Goal: Task Accomplishment & Management: Use online tool/utility

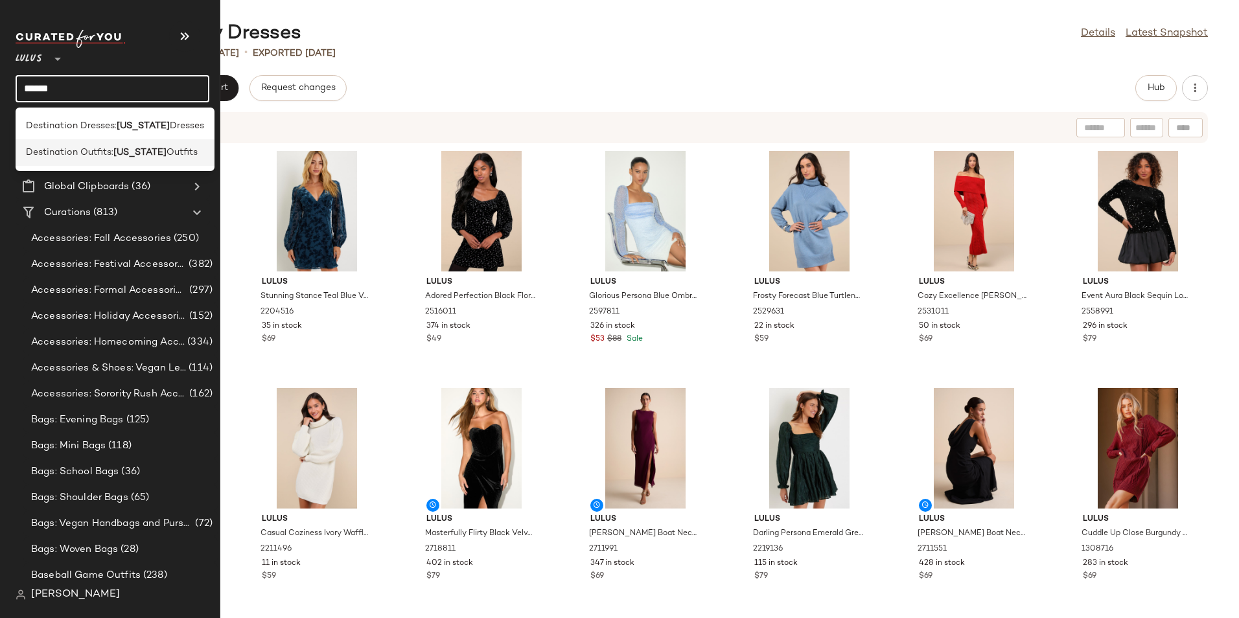
type input "******"
click at [73, 146] on span "Destination Outfits:" at bounding box center [69, 153] width 87 height 14
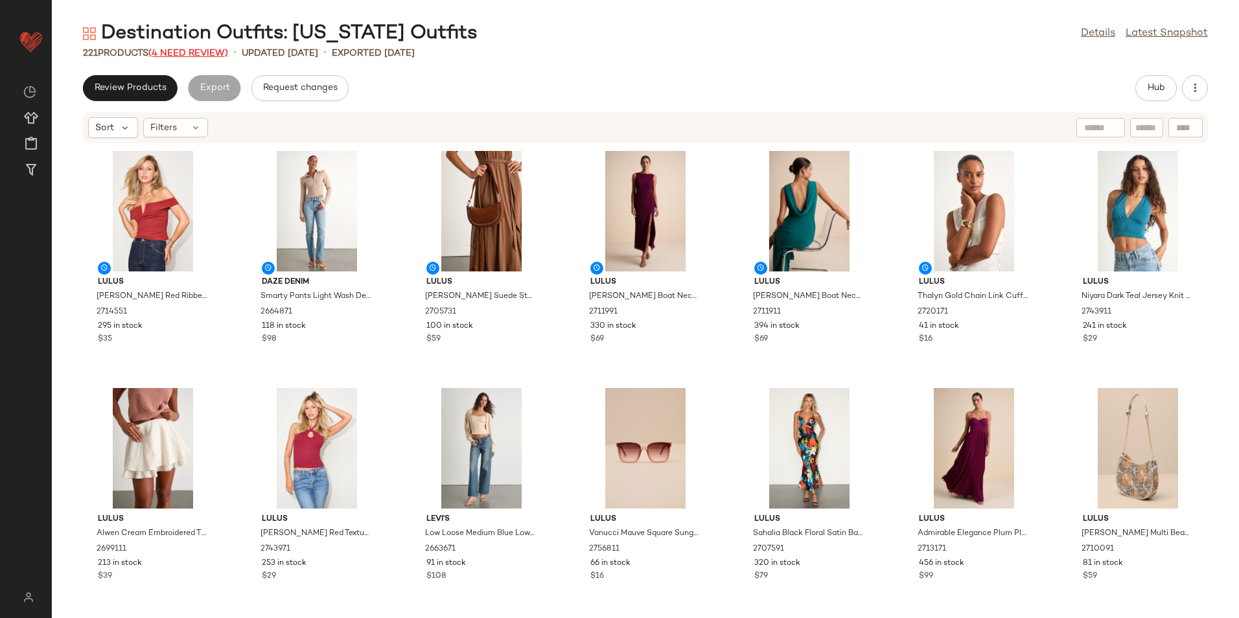
click at [207, 50] on span "(4 Need Review)" at bounding box center [188, 54] width 80 height 10
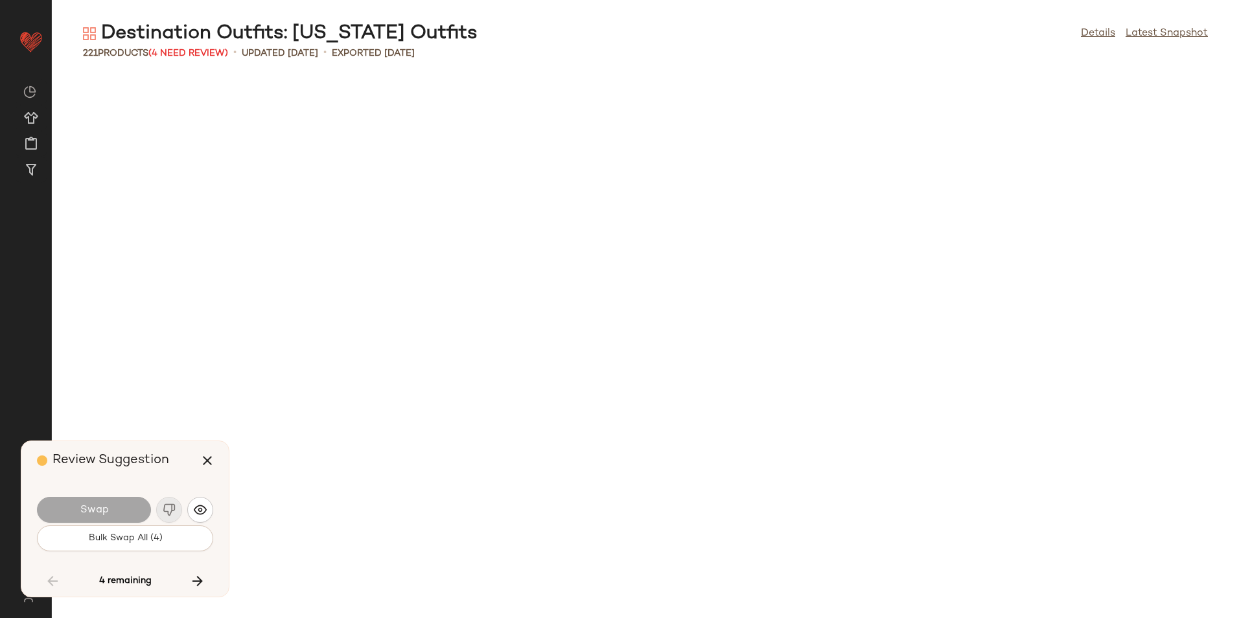
scroll to position [2371, 0]
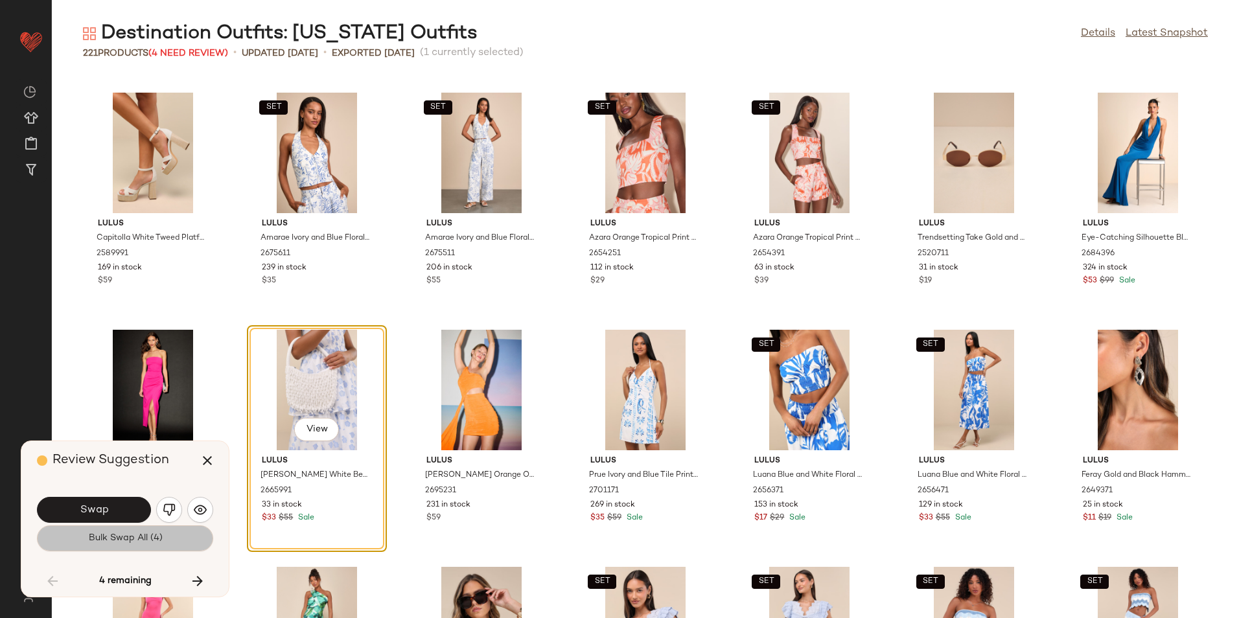
click at [162, 546] on button "Bulk Swap All (4)" at bounding box center [125, 538] width 176 height 26
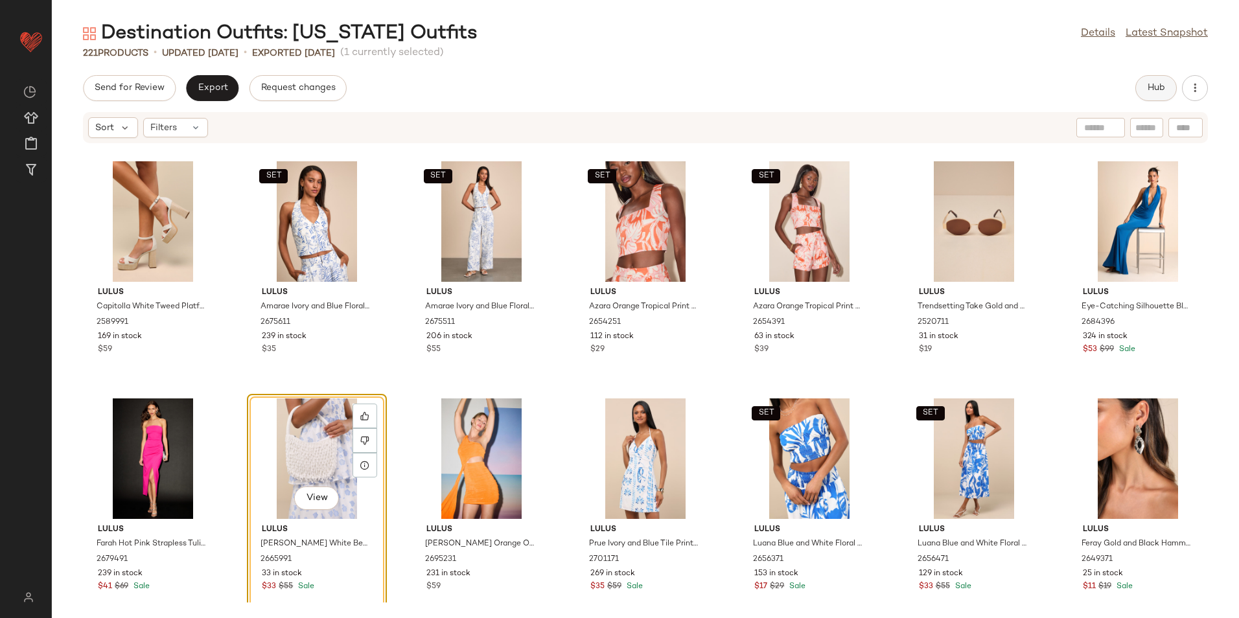
click at [1150, 81] on button "Hub" at bounding box center [1155, 88] width 41 height 26
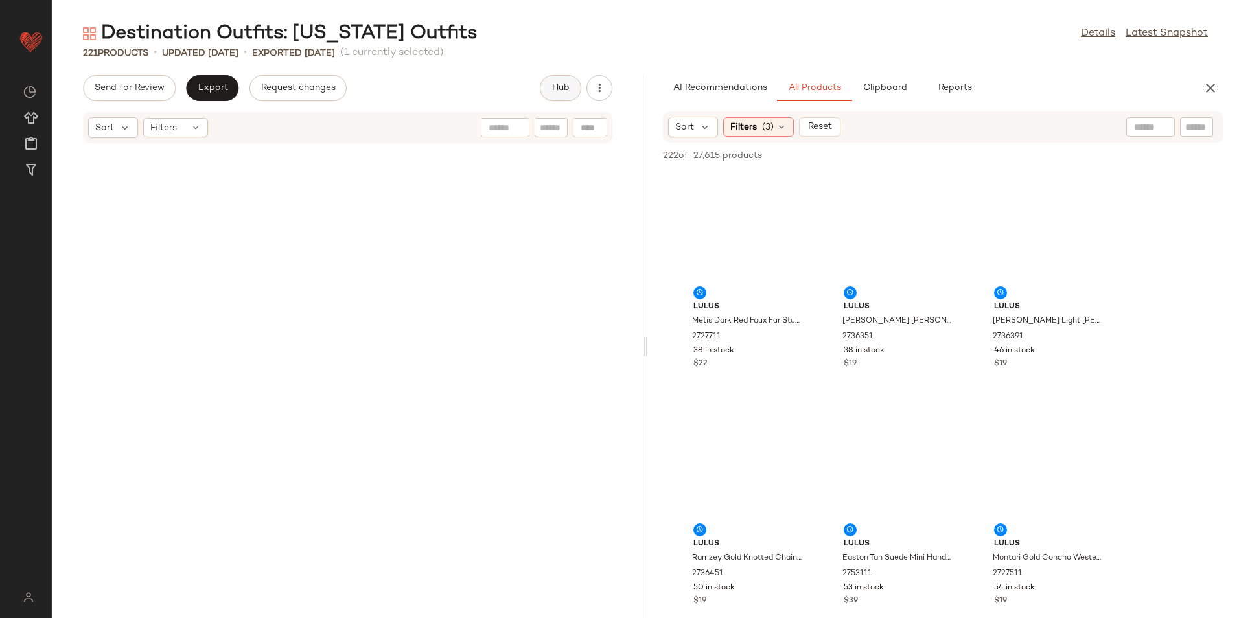
scroll to position [5453, 0]
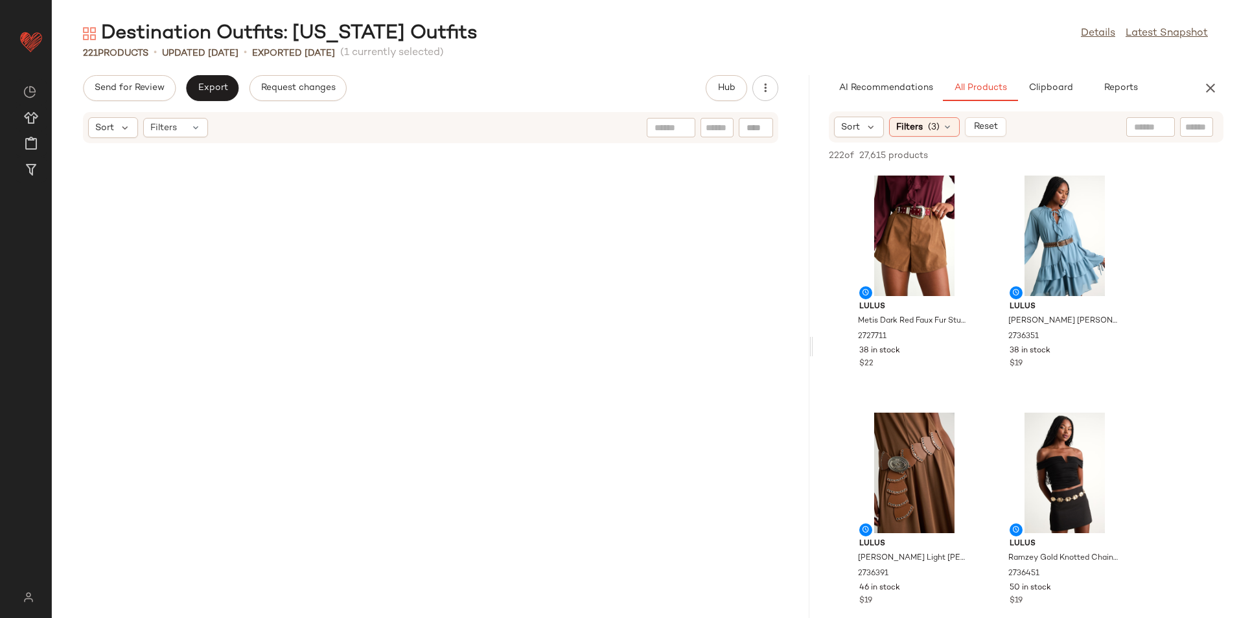
drag, startPoint x: 646, startPoint y: 349, endPoint x: 973, endPoint y: 352, distance: 327.1
click at [973, 352] on div "Destination Outfits: [US_STATE] Outfits Details Latest Snapshot 221 Products • …" at bounding box center [645, 319] width 1187 height 597
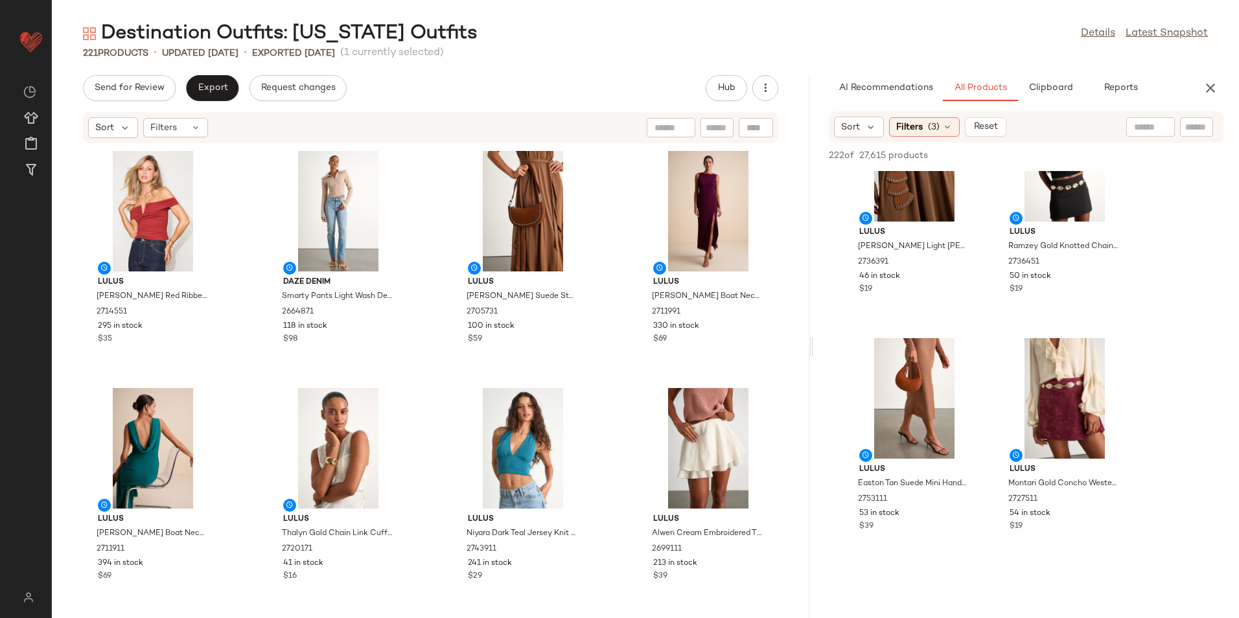
scroll to position [324, 0]
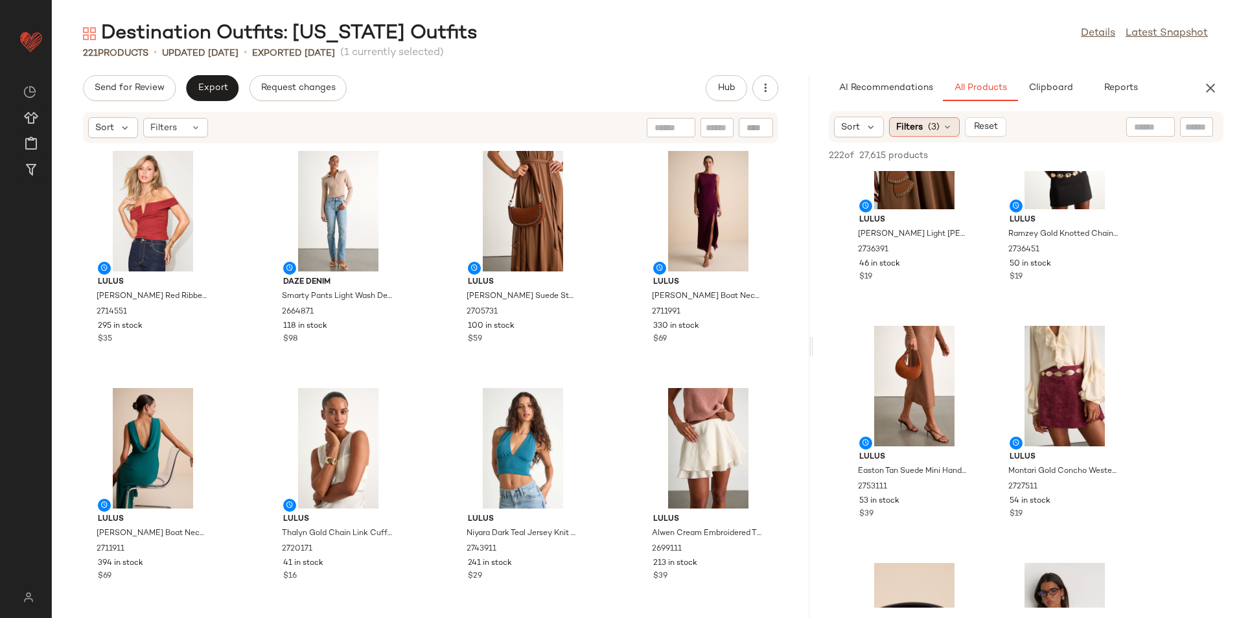
click at [937, 125] on span "(3)" at bounding box center [934, 127] width 12 height 14
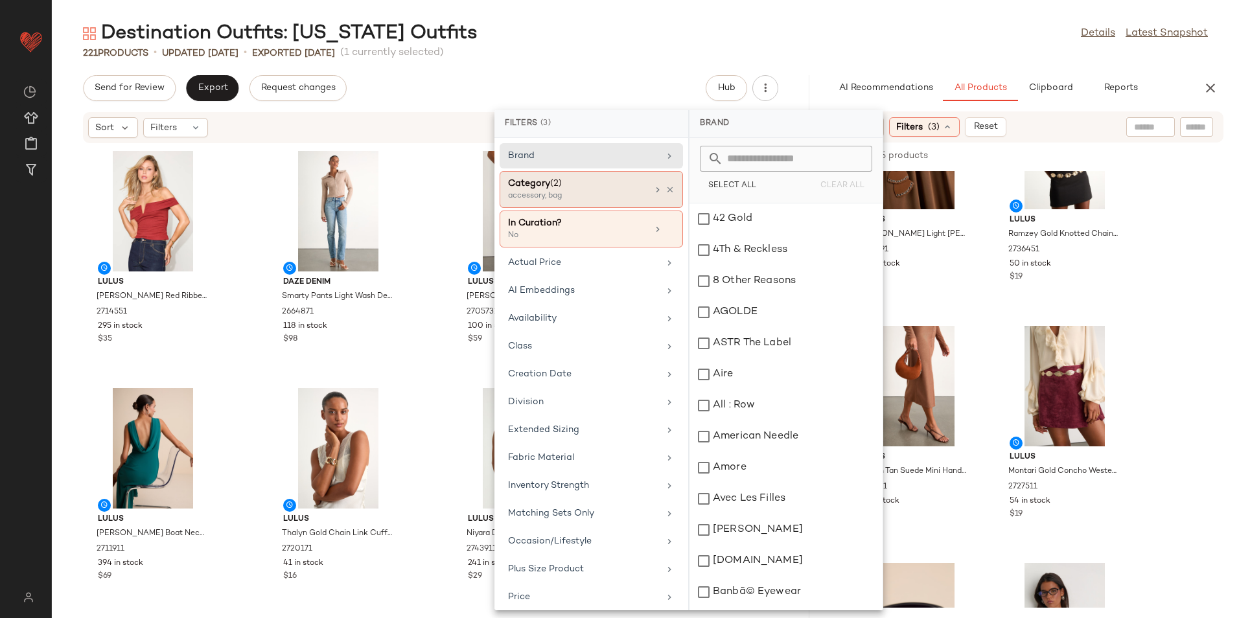
click at [564, 187] on div "Category (2)" at bounding box center [577, 184] width 139 height 14
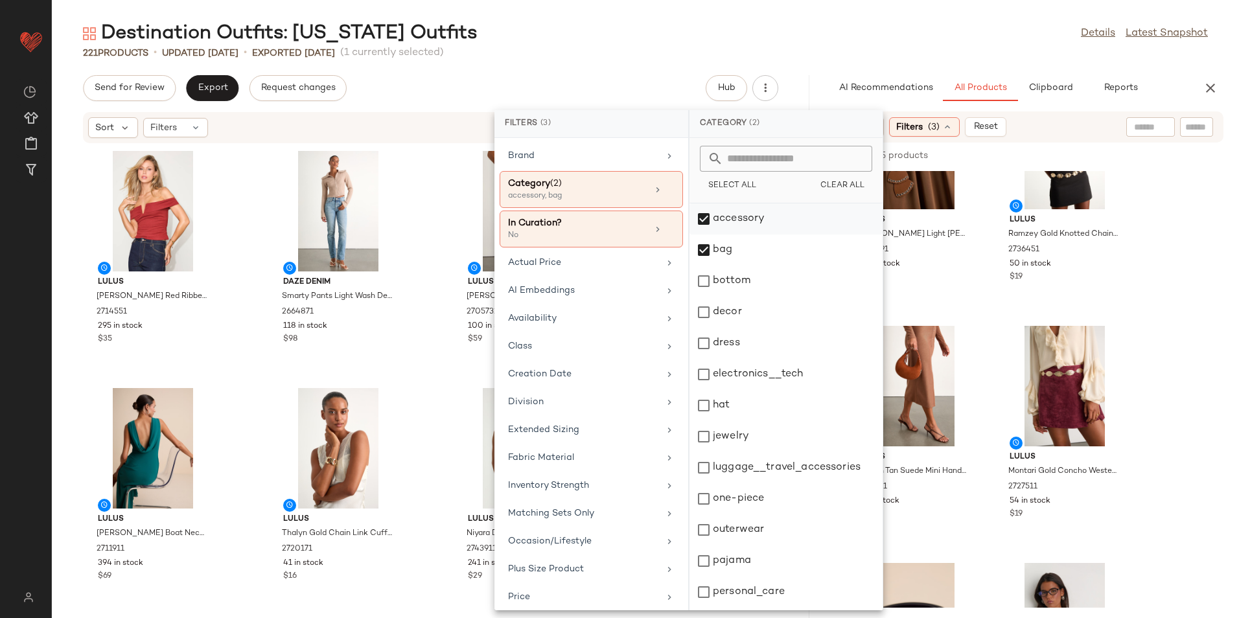
click at [773, 220] on div "accessory" at bounding box center [785, 218] width 193 height 31
click at [745, 249] on div "bag" at bounding box center [785, 249] width 193 height 31
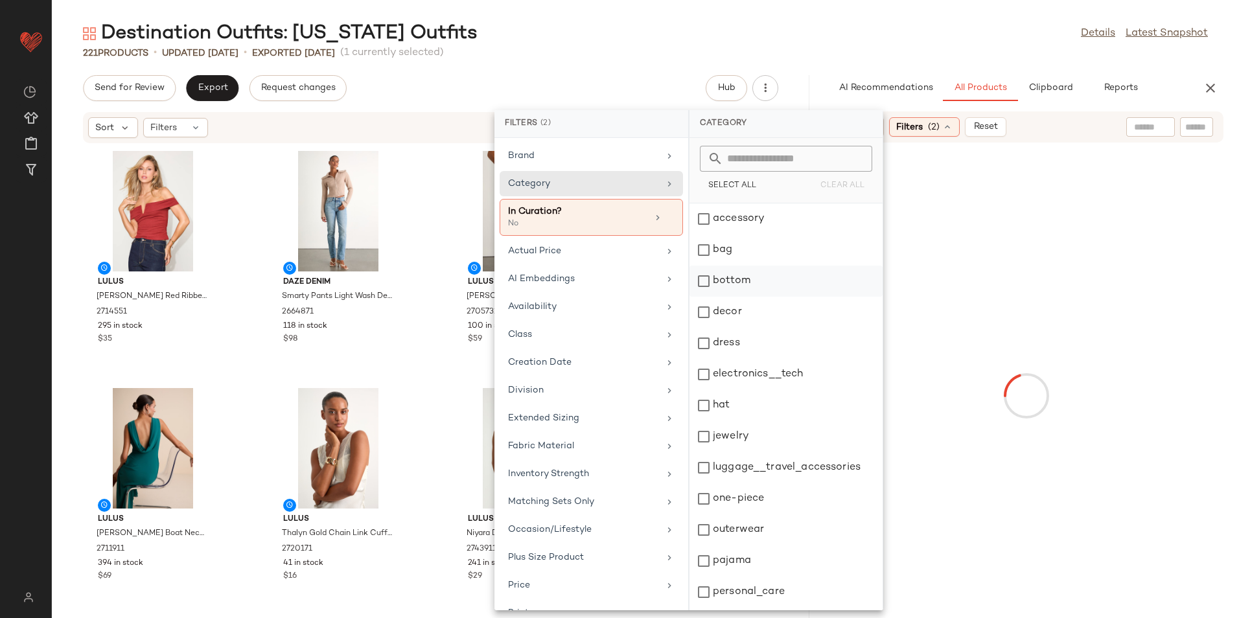
click at [737, 282] on div "bottom" at bounding box center [785, 281] width 193 height 31
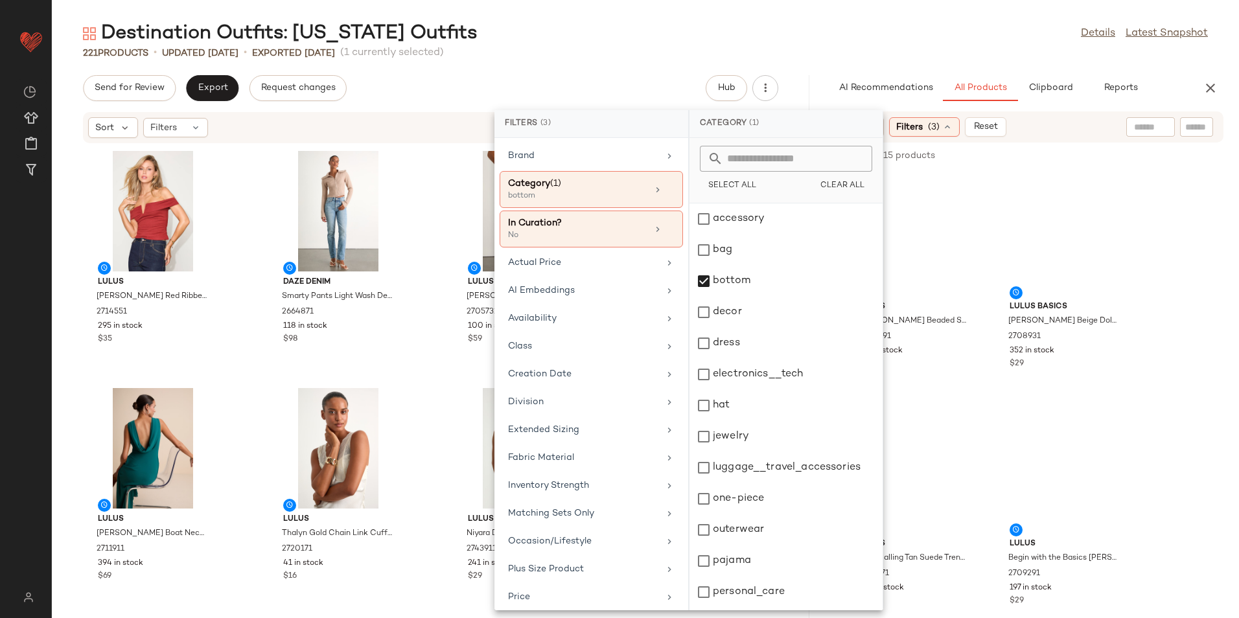
scroll to position [122, 0]
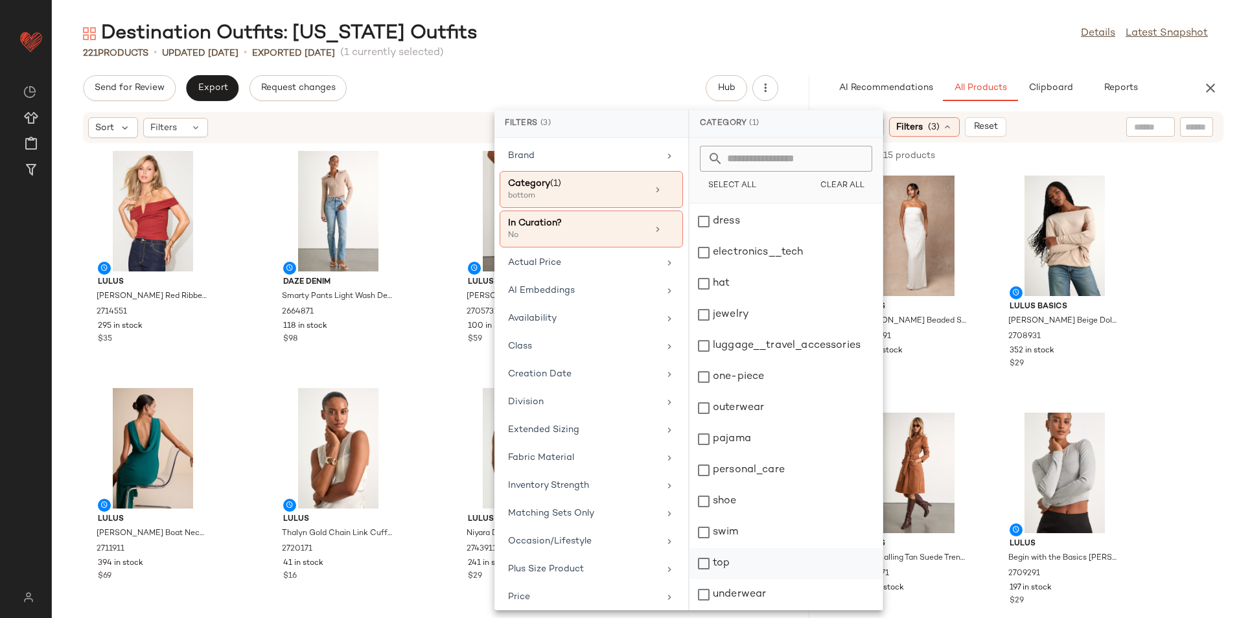
click at [718, 562] on div "top" at bounding box center [785, 563] width 193 height 31
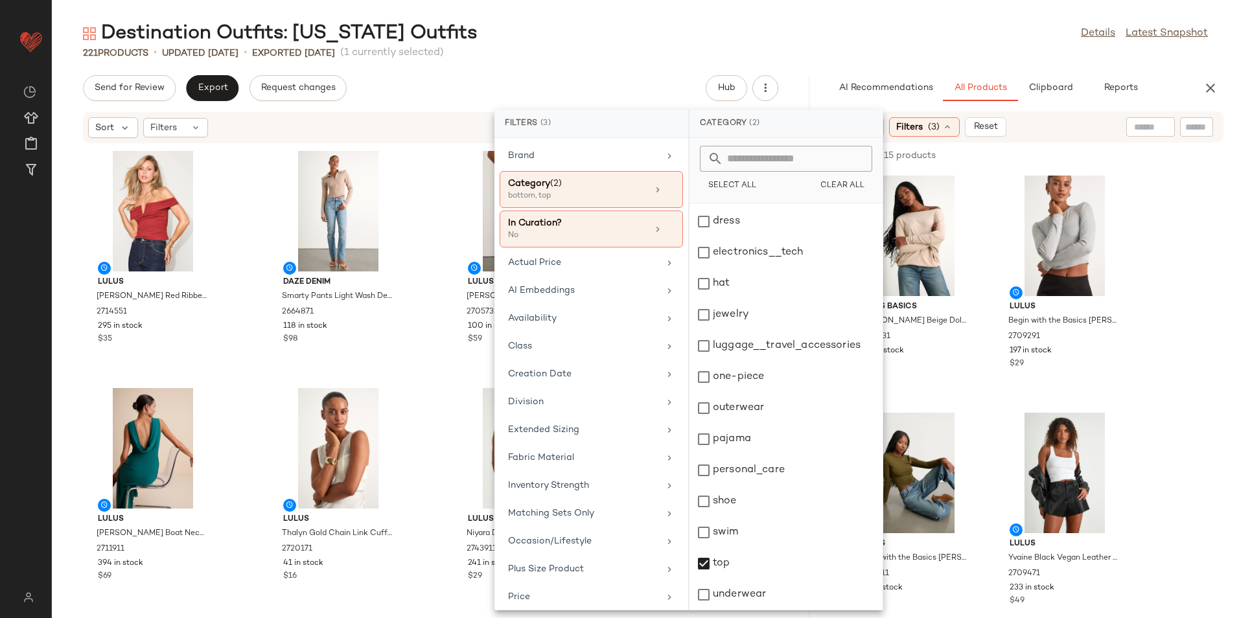
click at [689, 35] on div "Destination Outfits: [US_STATE] Outfits Details Latest Snapshot" at bounding box center [645, 34] width 1187 height 26
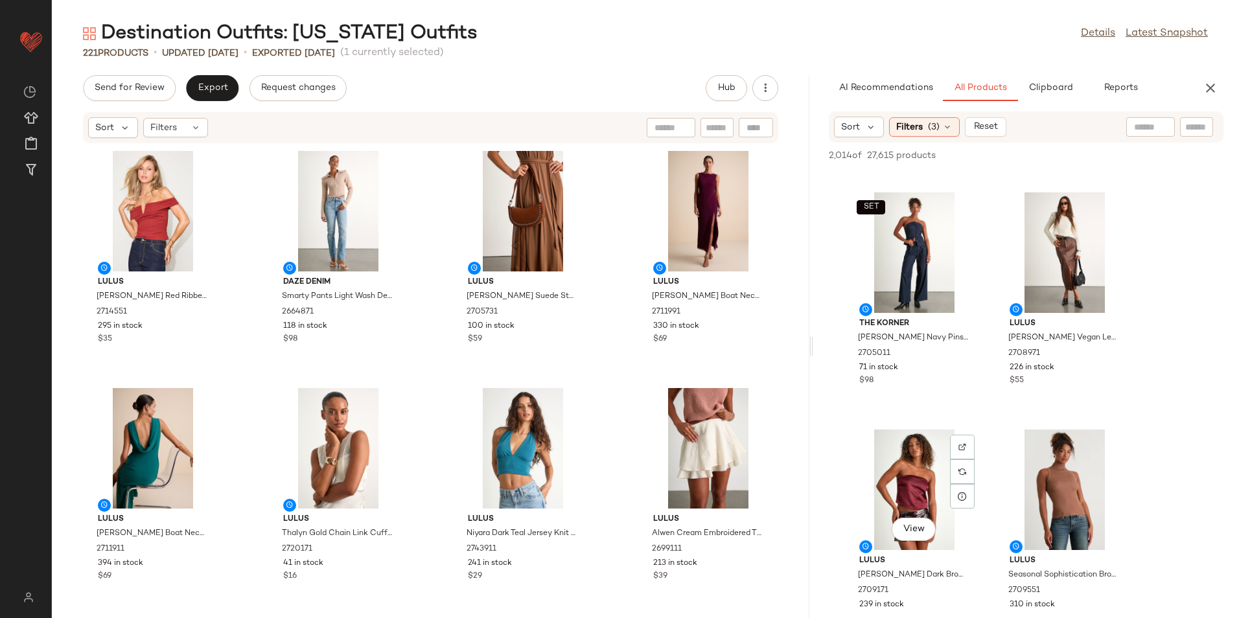
scroll to position [2785, 0]
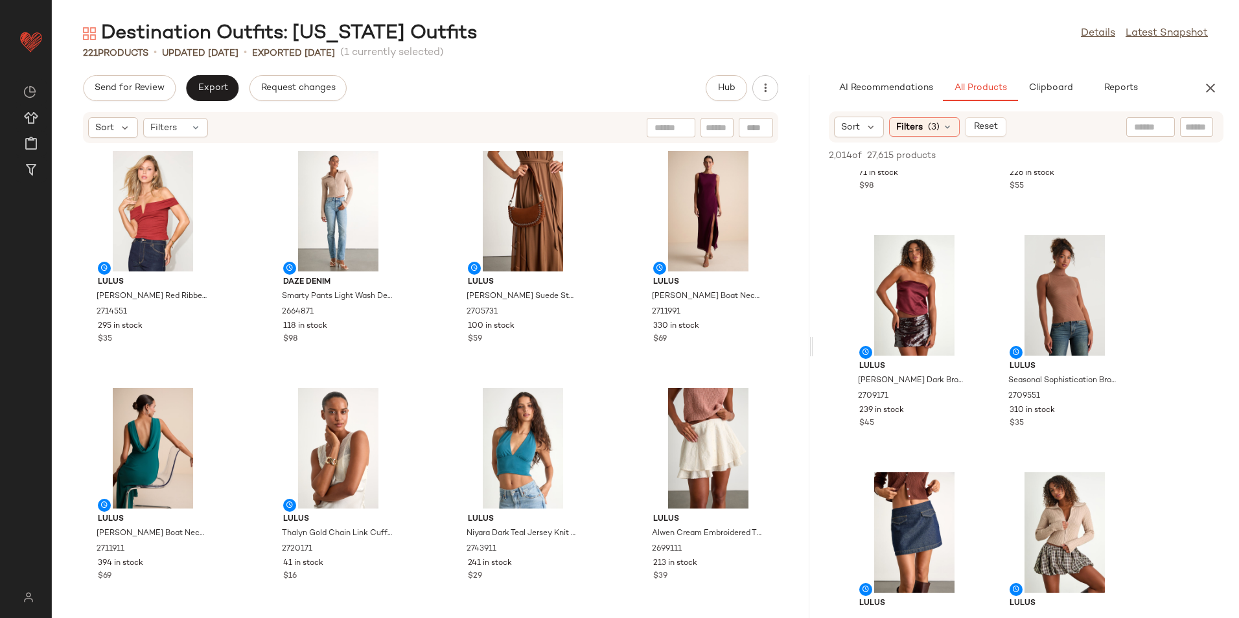
click at [1166, 123] on div at bounding box center [1150, 126] width 49 height 19
type input "*****"
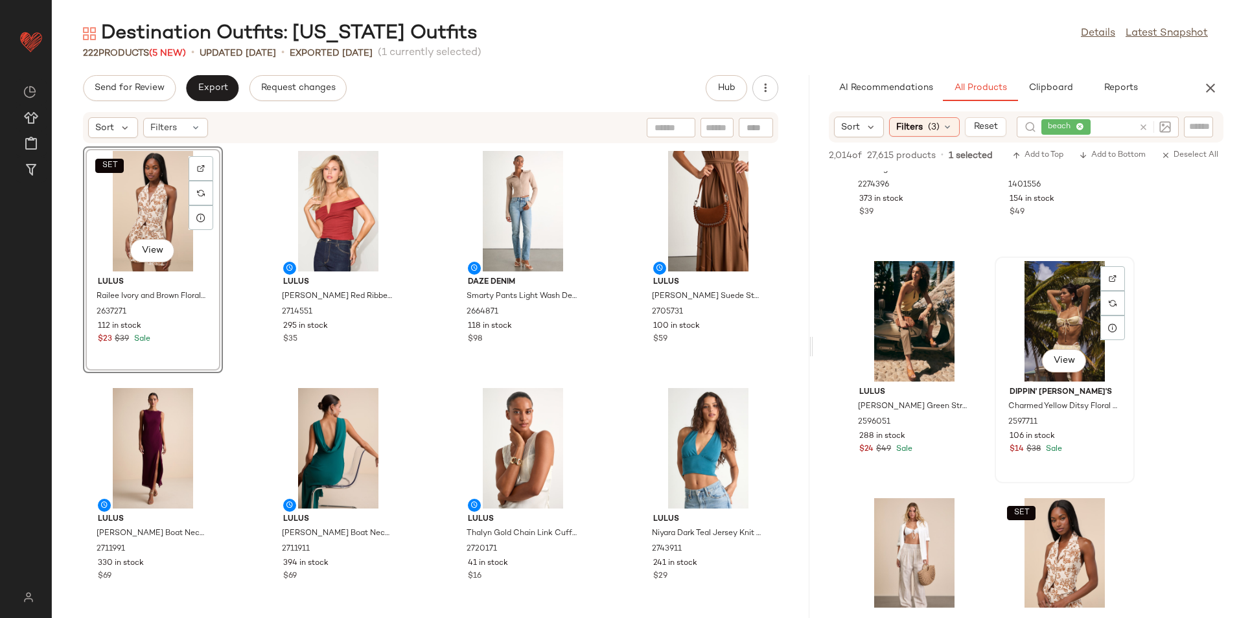
scroll to position [583, 0]
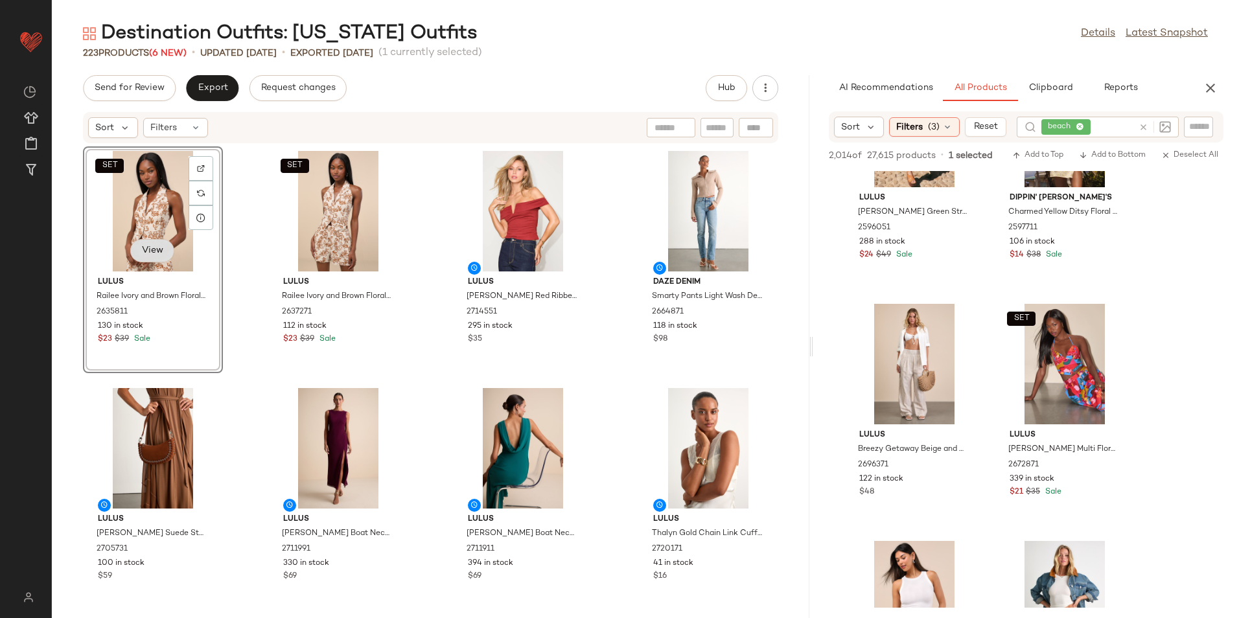
click at [147, 248] on span "View" at bounding box center [152, 251] width 22 height 10
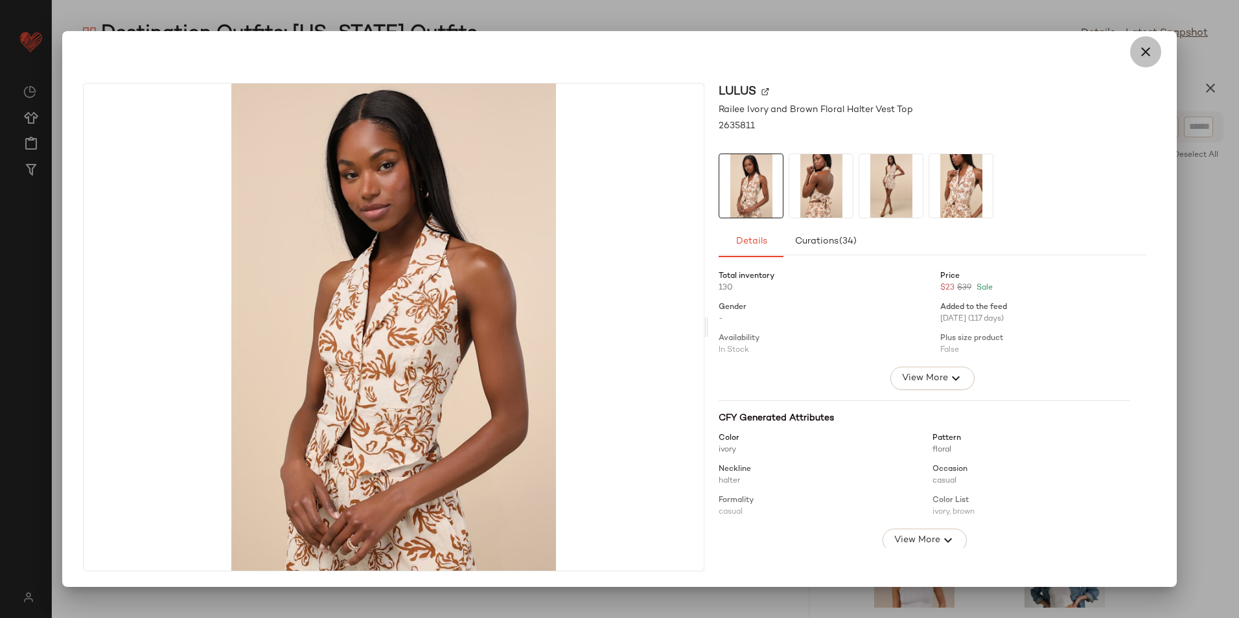
click at [1154, 48] on button "button" at bounding box center [1145, 51] width 31 height 31
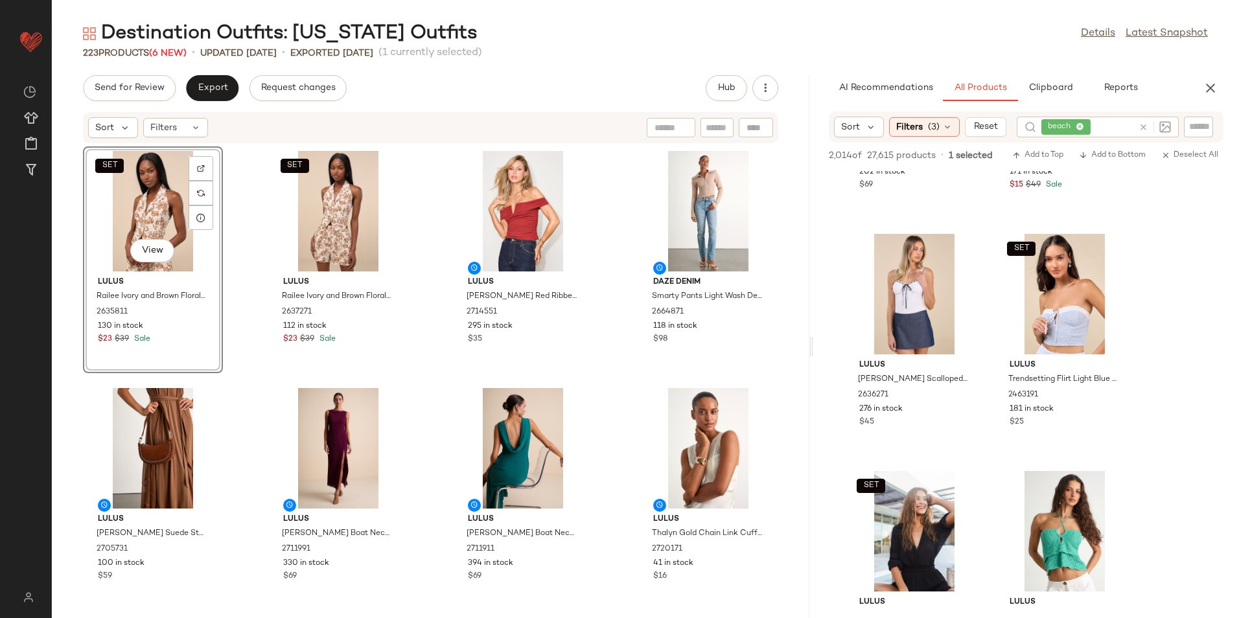
scroll to position [3628, 0]
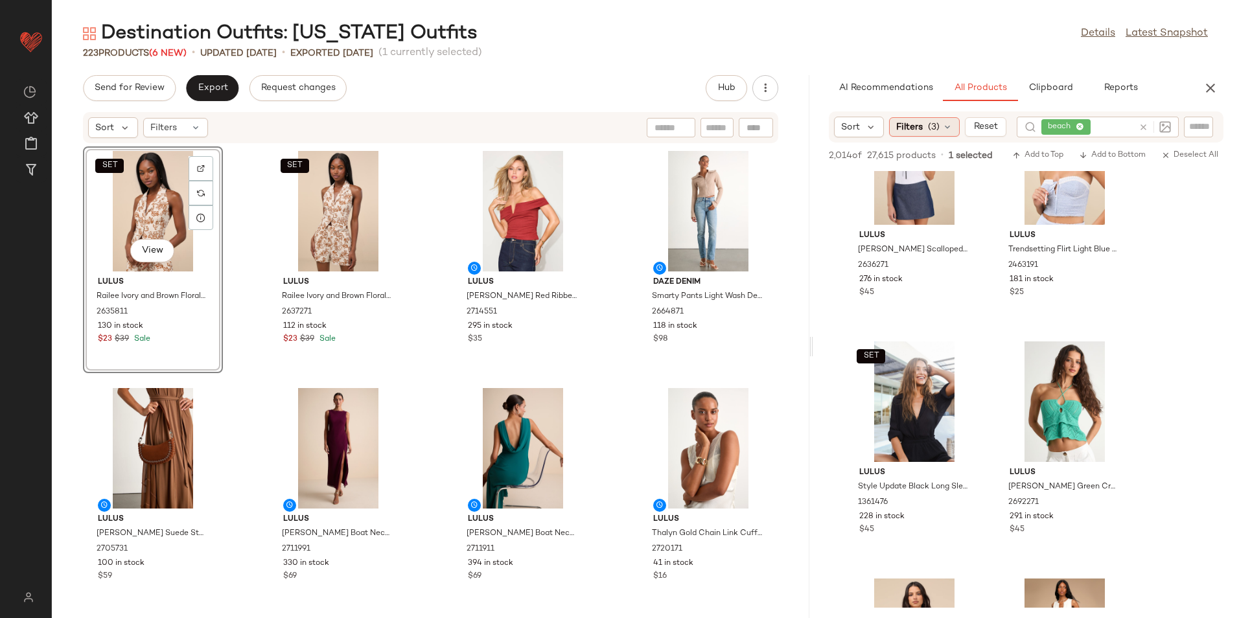
click at [936, 128] on span "(3)" at bounding box center [934, 127] width 12 height 14
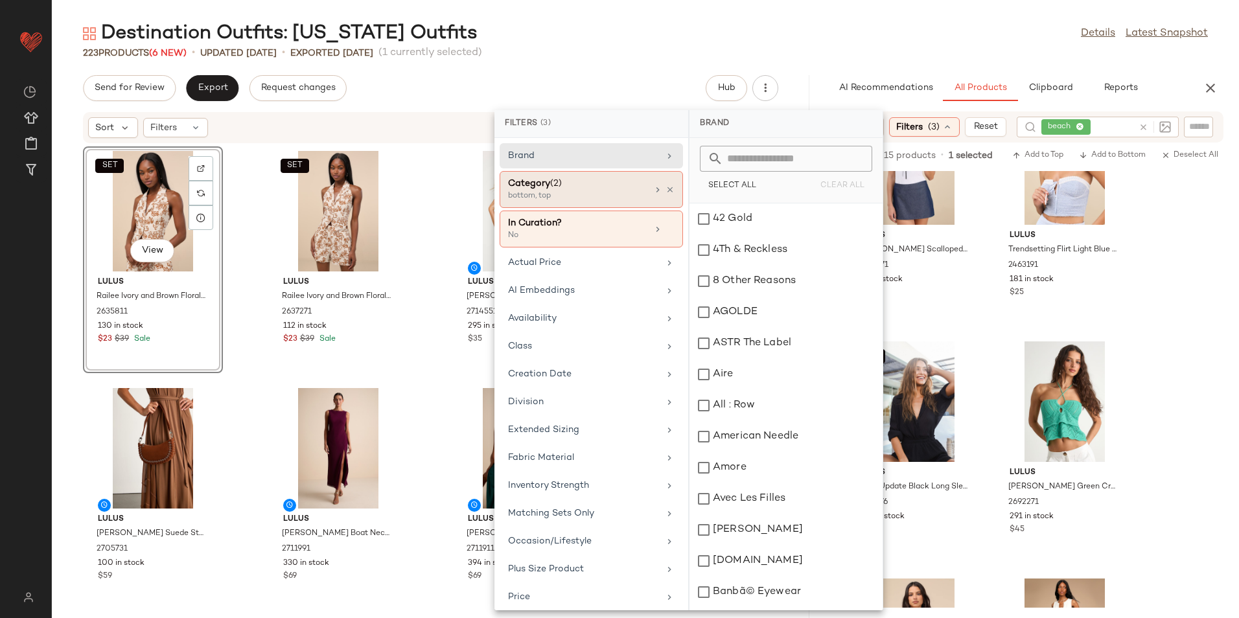
click at [551, 191] on div "bottom, top" at bounding box center [573, 196] width 130 height 12
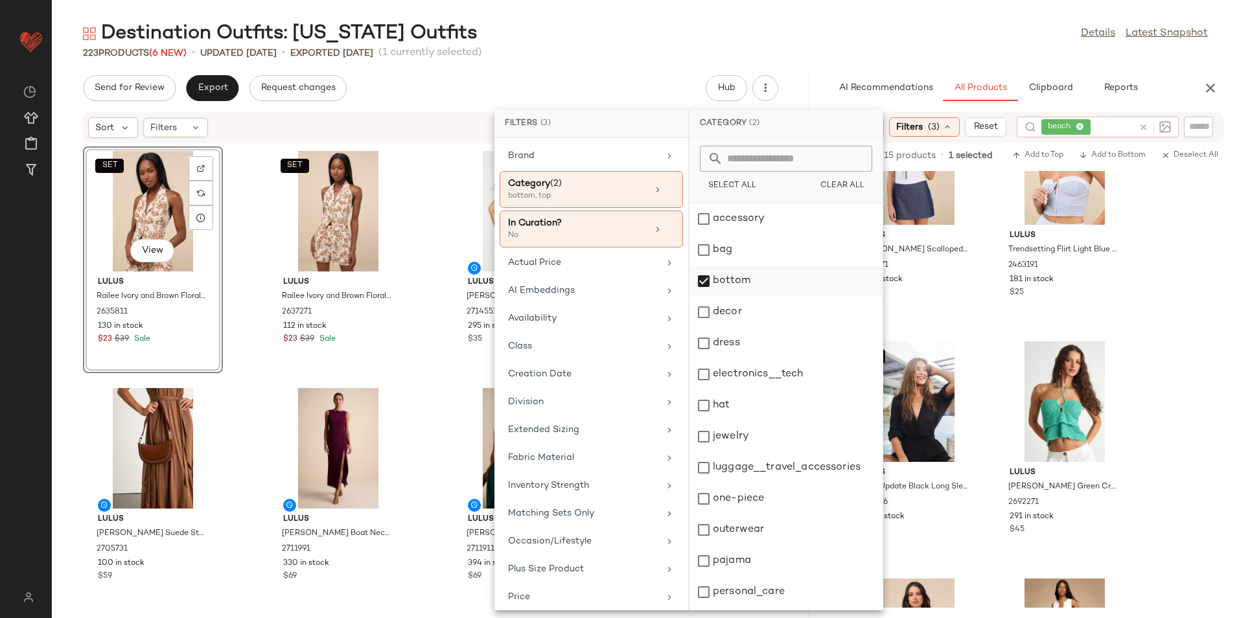
click at [731, 282] on div "bottom" at bounding box center [785, 281] width 193 height 31
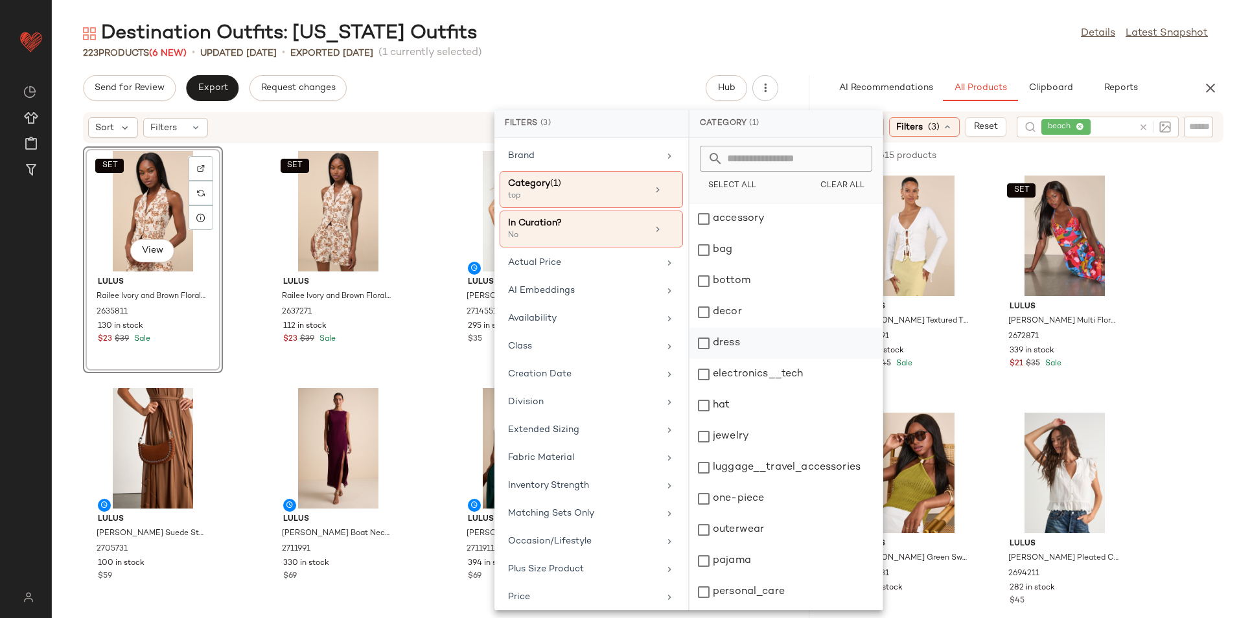
click at [732, 342] on div "dress" at bounding box center [785, 343] width 193 height 31
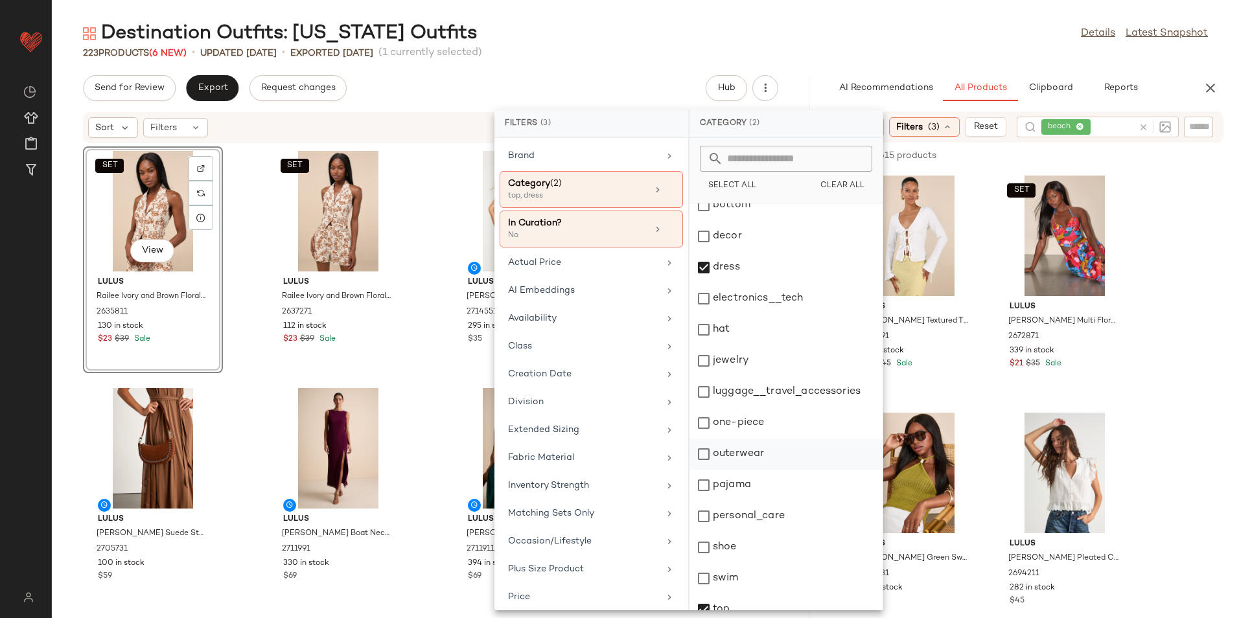
scroll to position [122, 0]
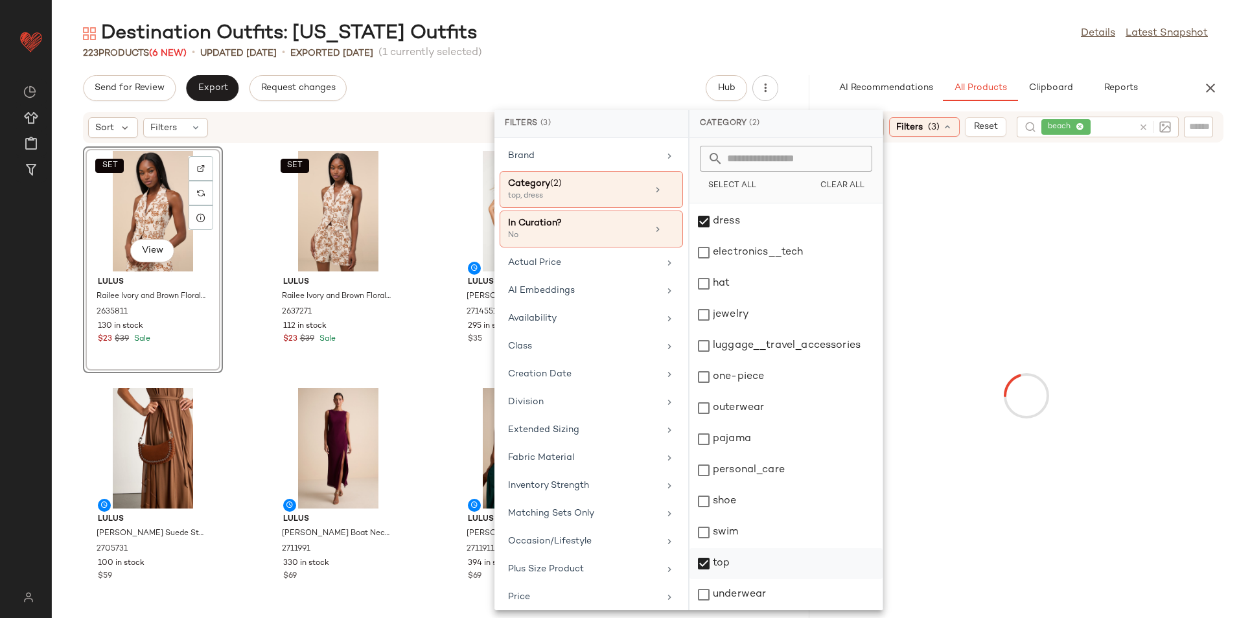
click at [718, 563] on div "top" at bounding box center [785, 563] width 193 height 31
click at [836, 22] on div "Destination Outfits: [US_STATE] Outfits Details Latest Snapshot" at bounding box center [645, 34] width 1187 height 26
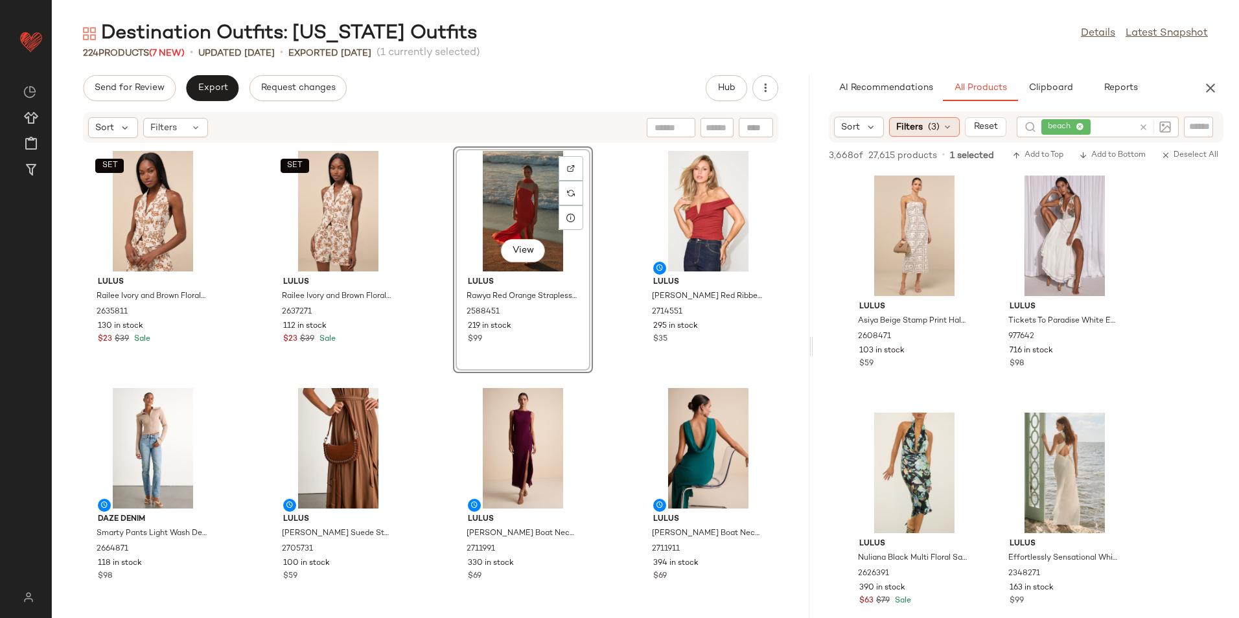
click at [943, 123] on icon at bounding box center [947, 127] width 10 height 10
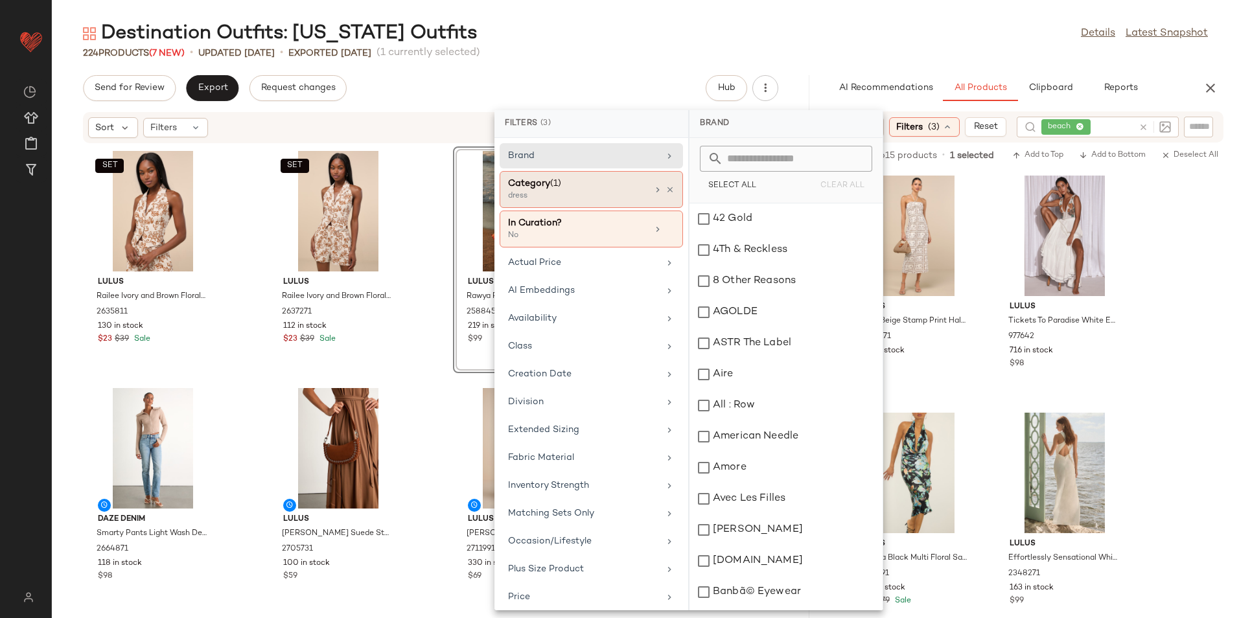
click at [615, 191] on div "dress" at bounding box center [573, 196] width 130 height 12
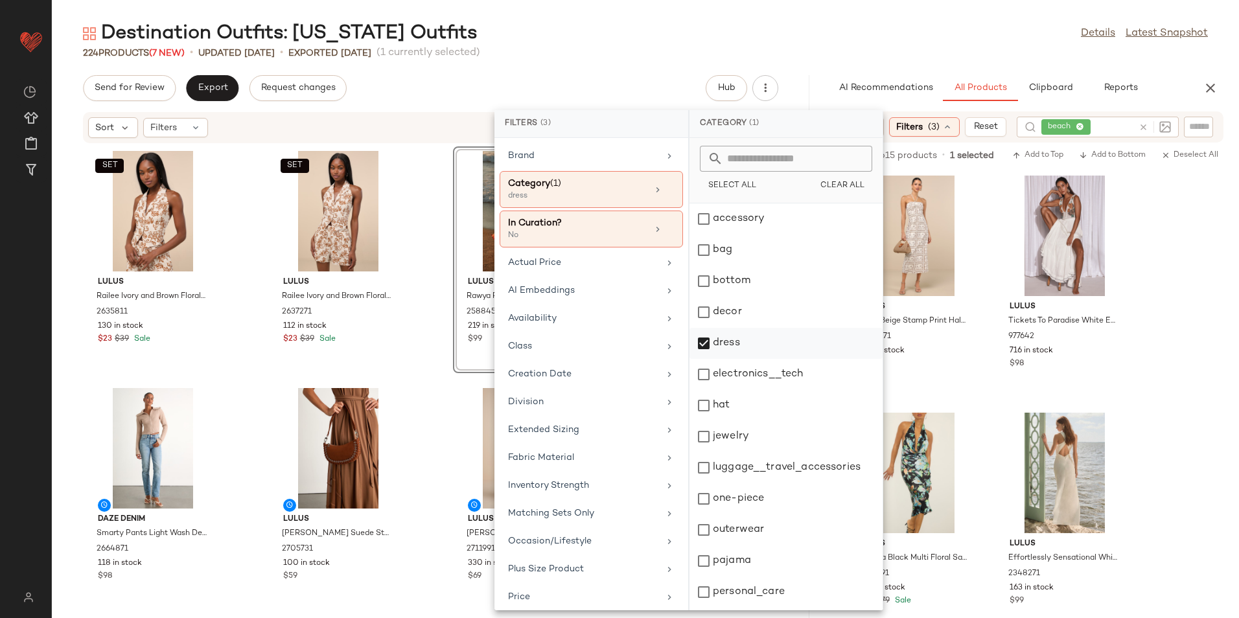
click at [736, 338] on div "dress" at bounding box center [785, 343] width 193 height 31
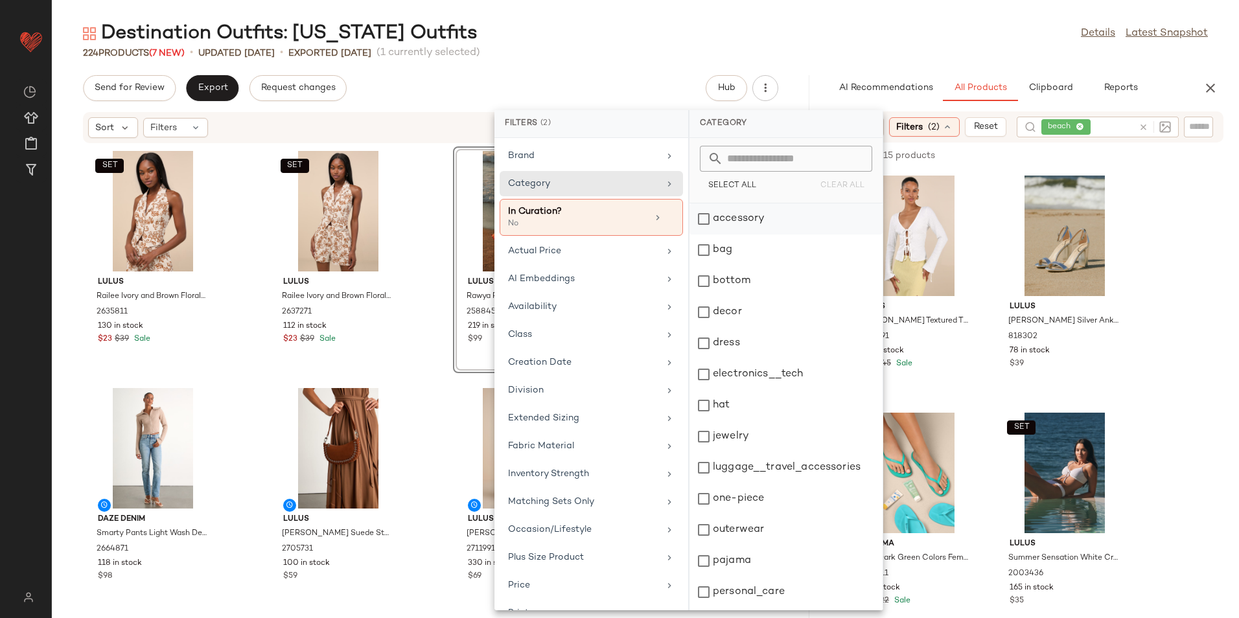
click at [753, 219] on div "accessory" at bounding box center [785, 218] width 193 height 31
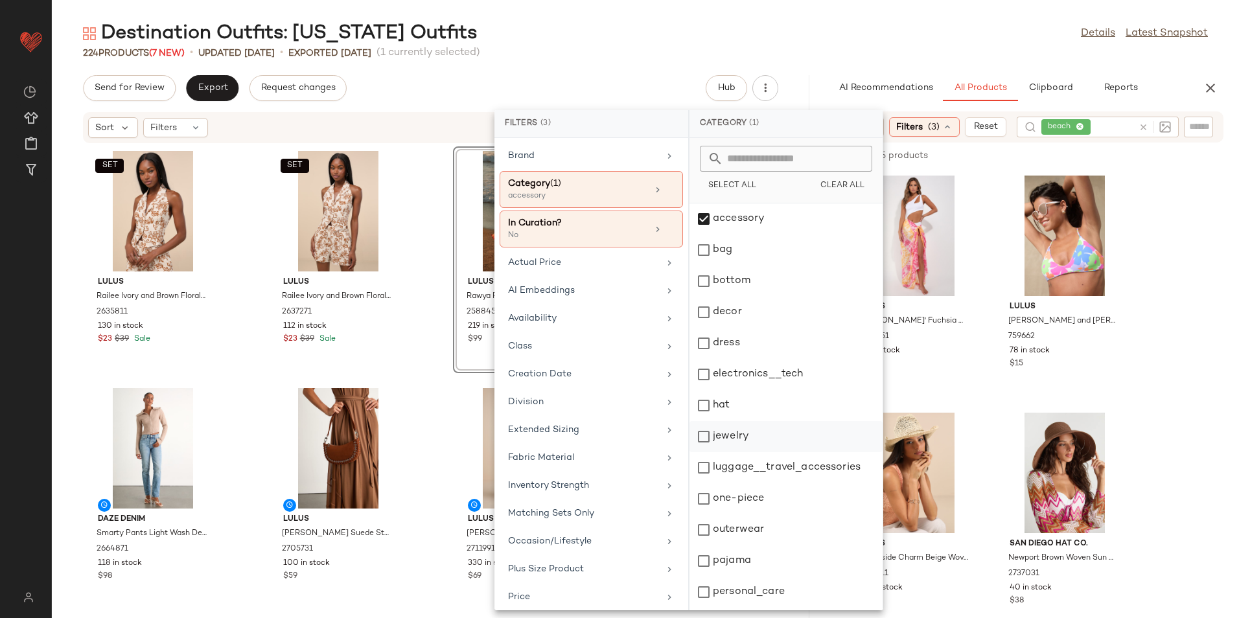
click at [726, 424] on div "jewelry" at bounding box center [785, 436] width 193 height 31
click at [761, 14] on main "Destination Outfits: [US_STATE] Outfits Details Latest Snapshot 224 Products (7…" at bounding box center [619, 309] width 1239 height 618
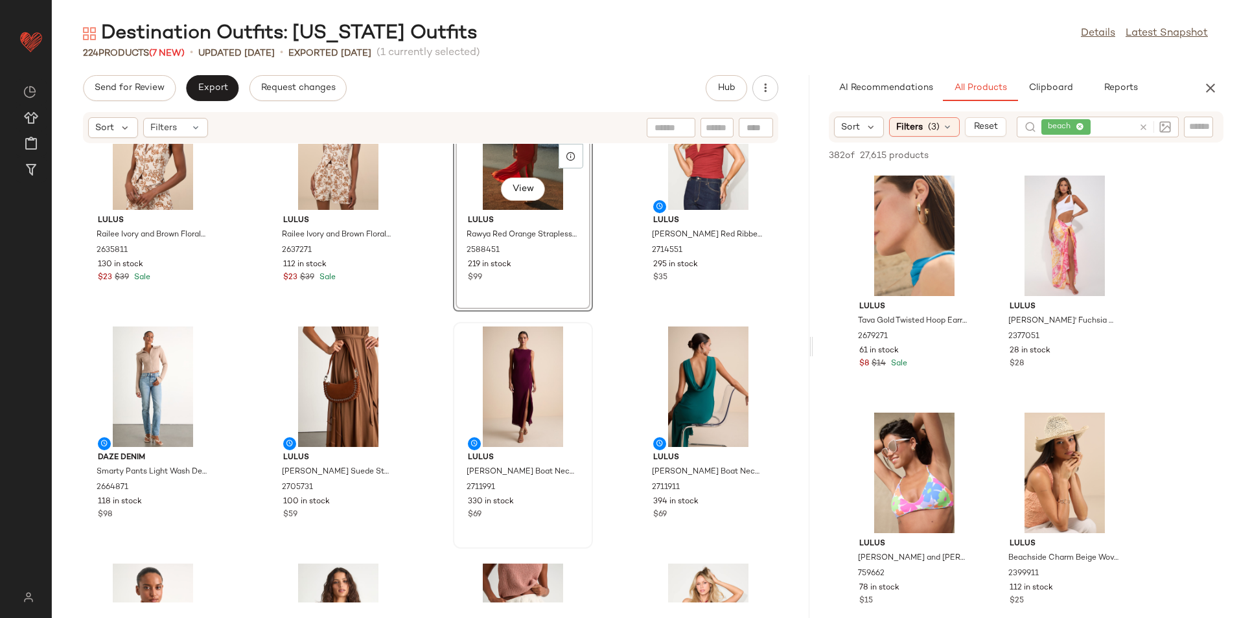
scroll to position [0, 0]
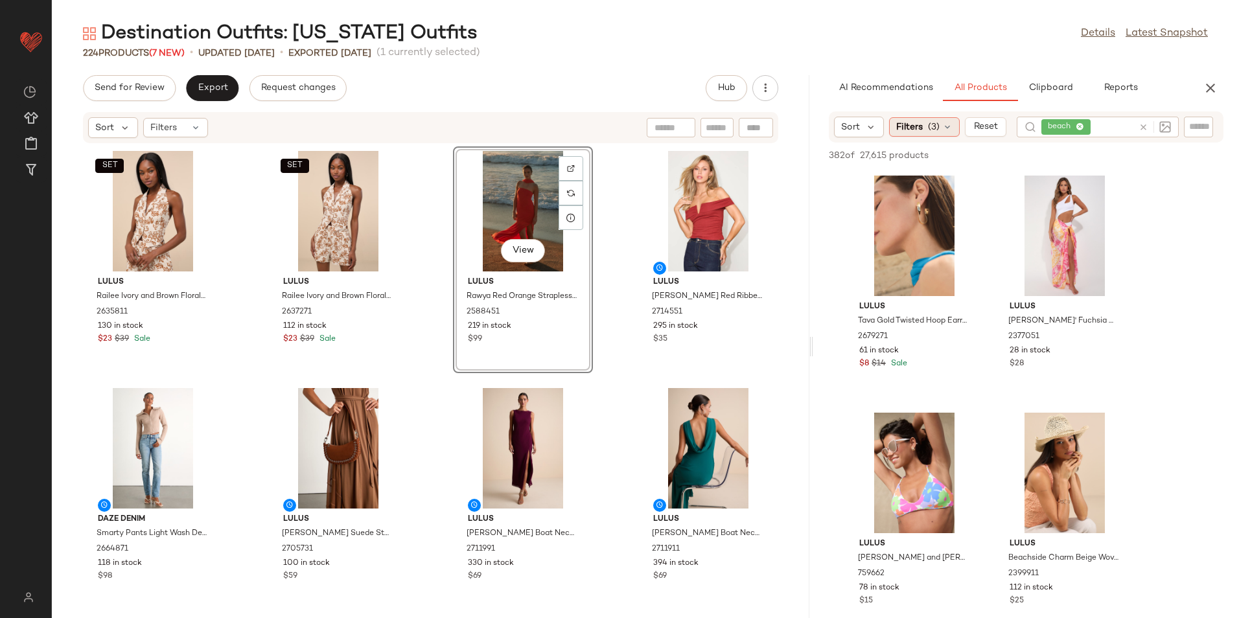
click at [930, 130] on span "(3)" at bounding box center [934, 127] width 12 height 14
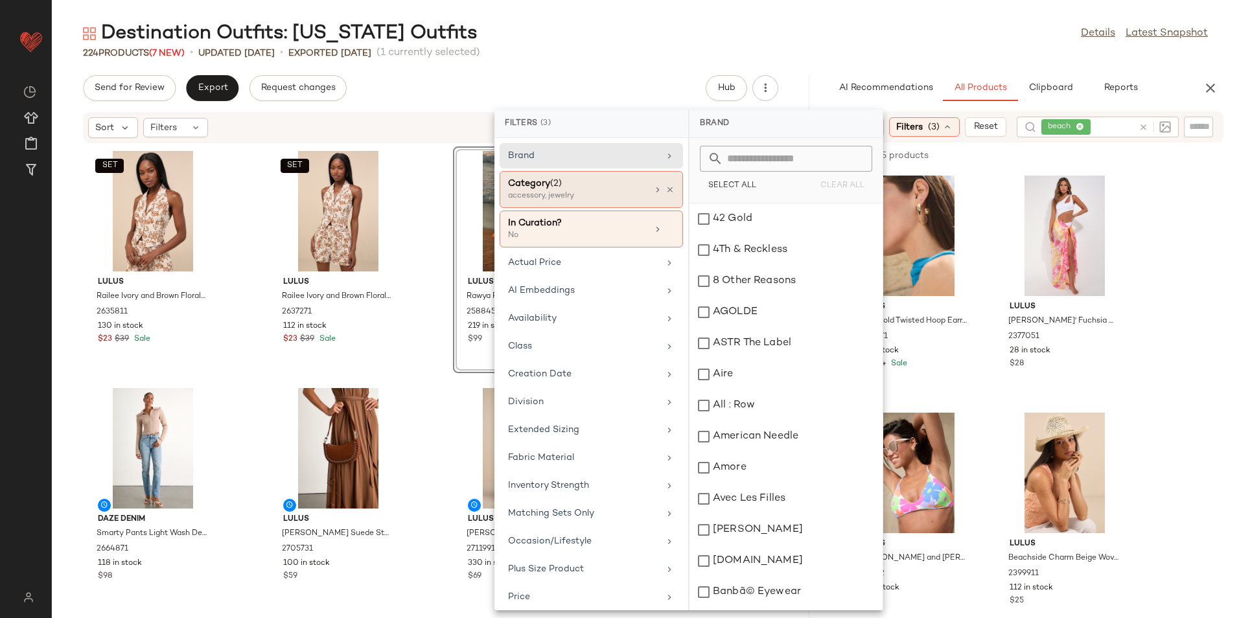
click at [615, 187] on div "Category (2)" at bounding box center [577, 184] width 139 height 14
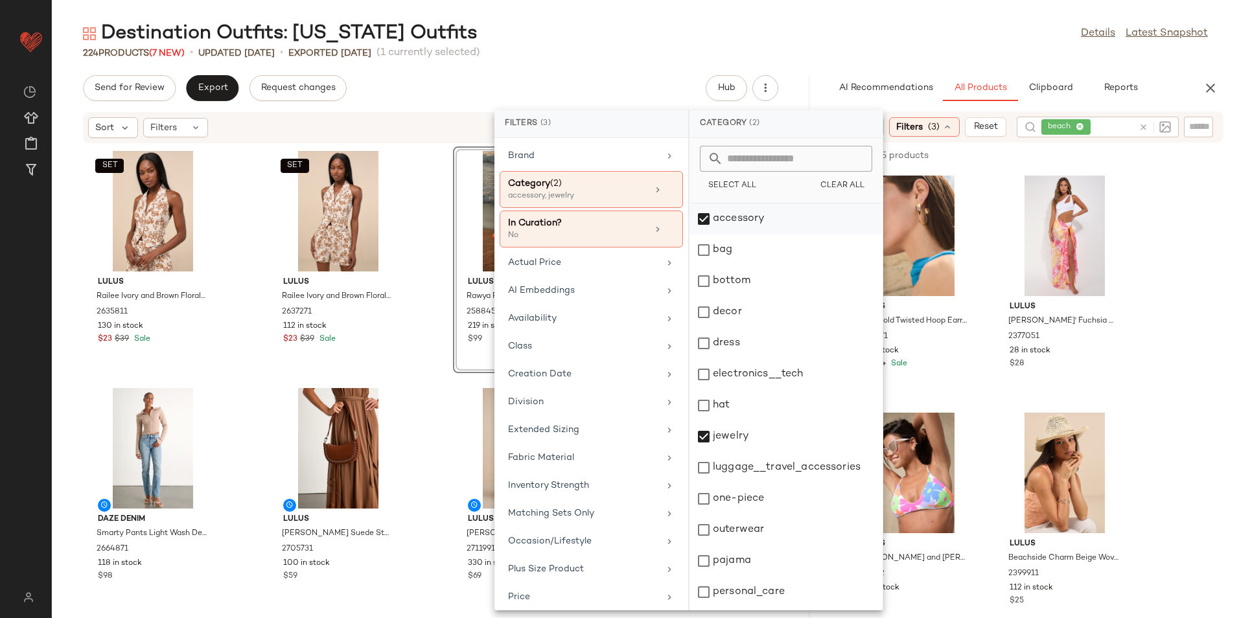
click at [744, 214] on div "accessory" at bounding box center [785, 218] width 193 height 31
click at [718, 429] on div "jewelry" at bounding box center [785, 436] width 193 height 31
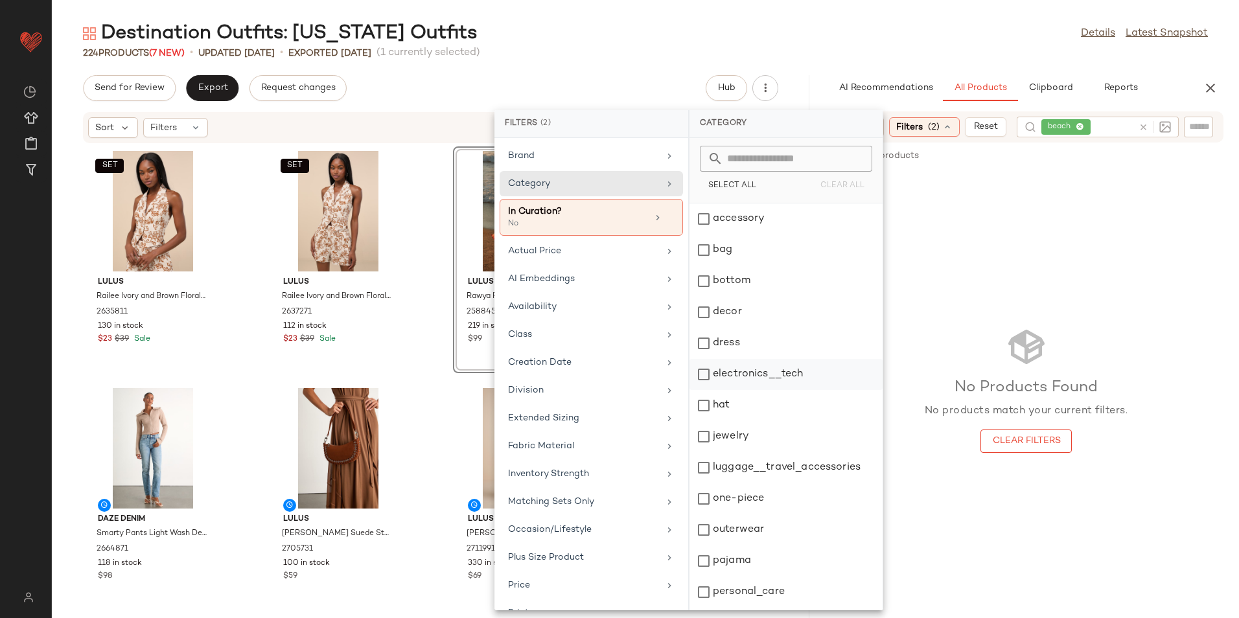
scroll to position [122, 0]
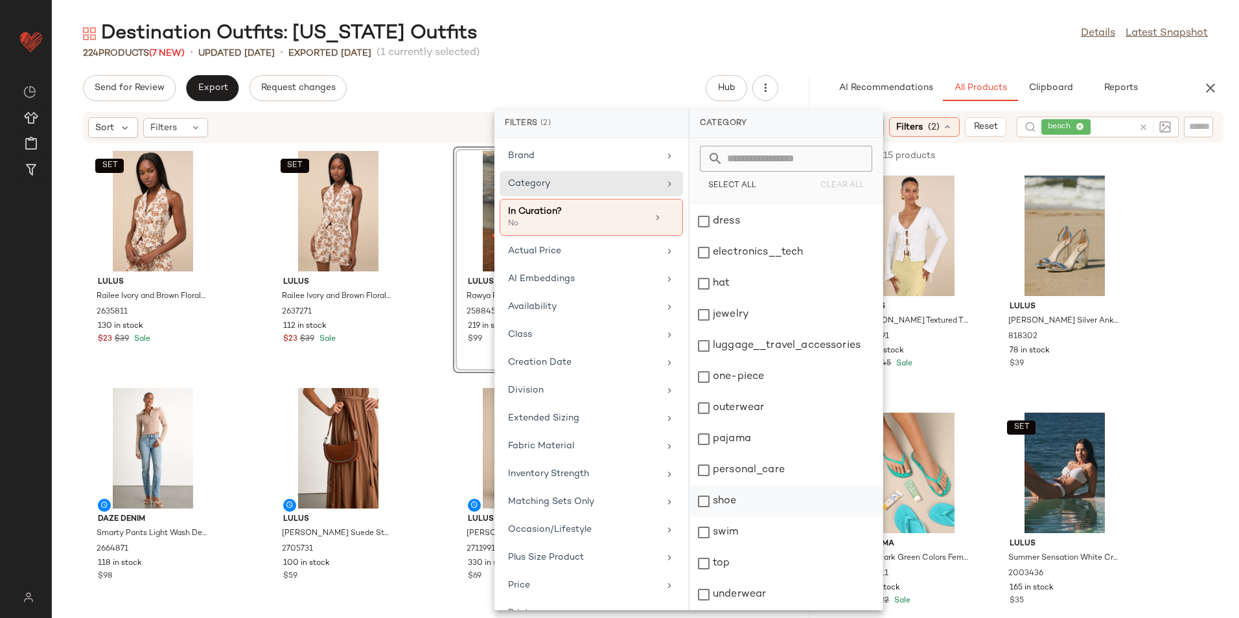
click at [740, 503] on div "shoe" at bounding box center [785, 501] width 193 height 31
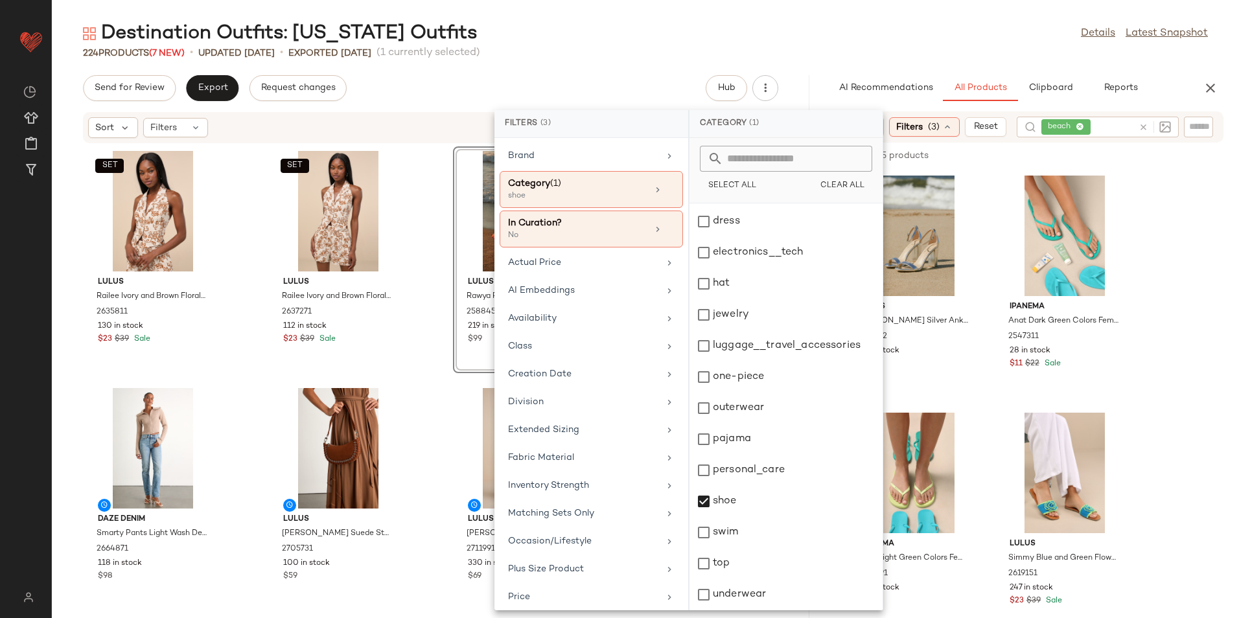
click at [829, 20] on main "Destination Outfits: [US_STATE] Outfits Details Latest Snapshot 224 Products (7…" at bounding box center [619, 309] width 1239 height 618
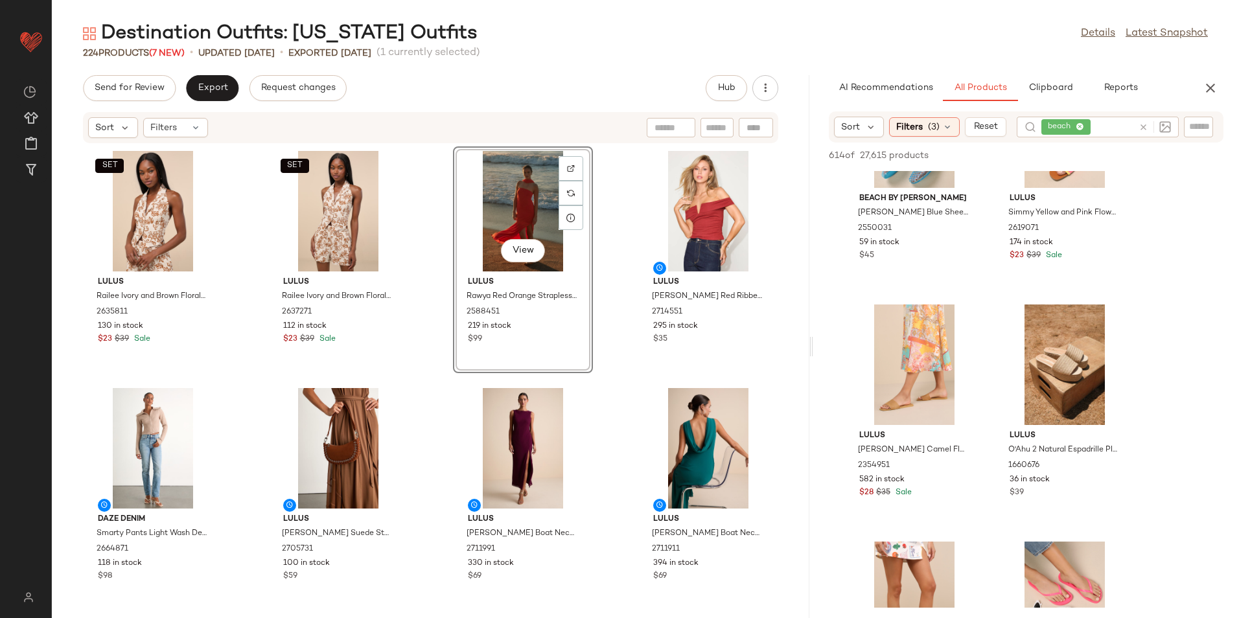
scroll to position [583, 0]
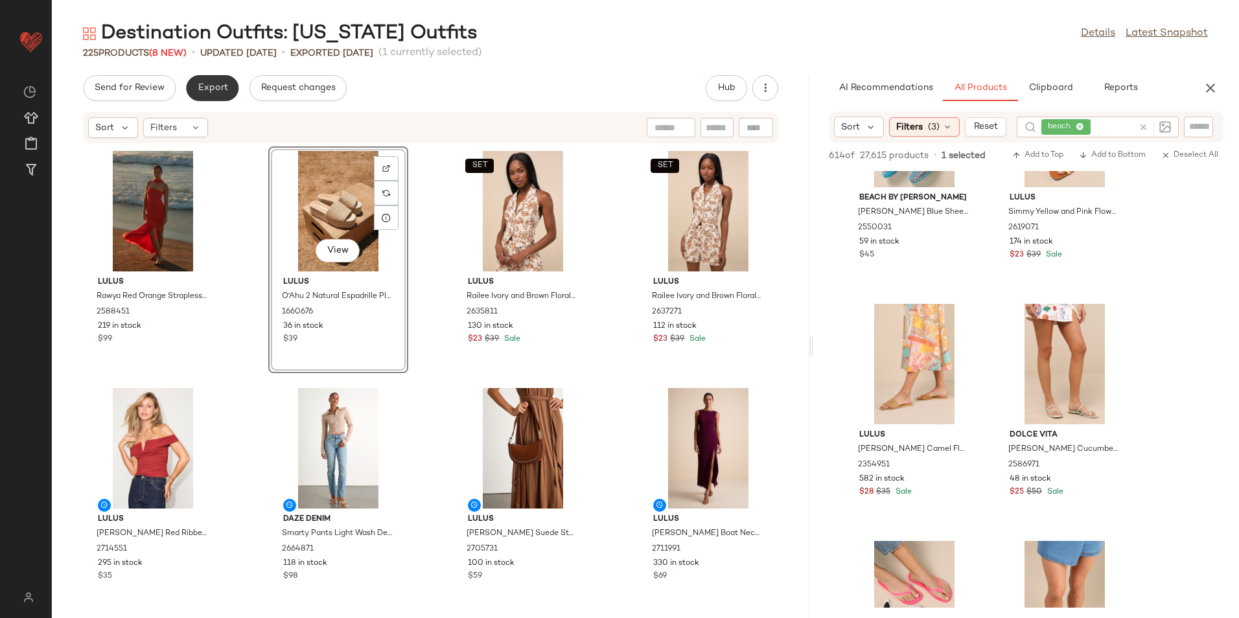
click at [219, 75] on button "Export" at bounding box center [212, 88] width 52 height 26
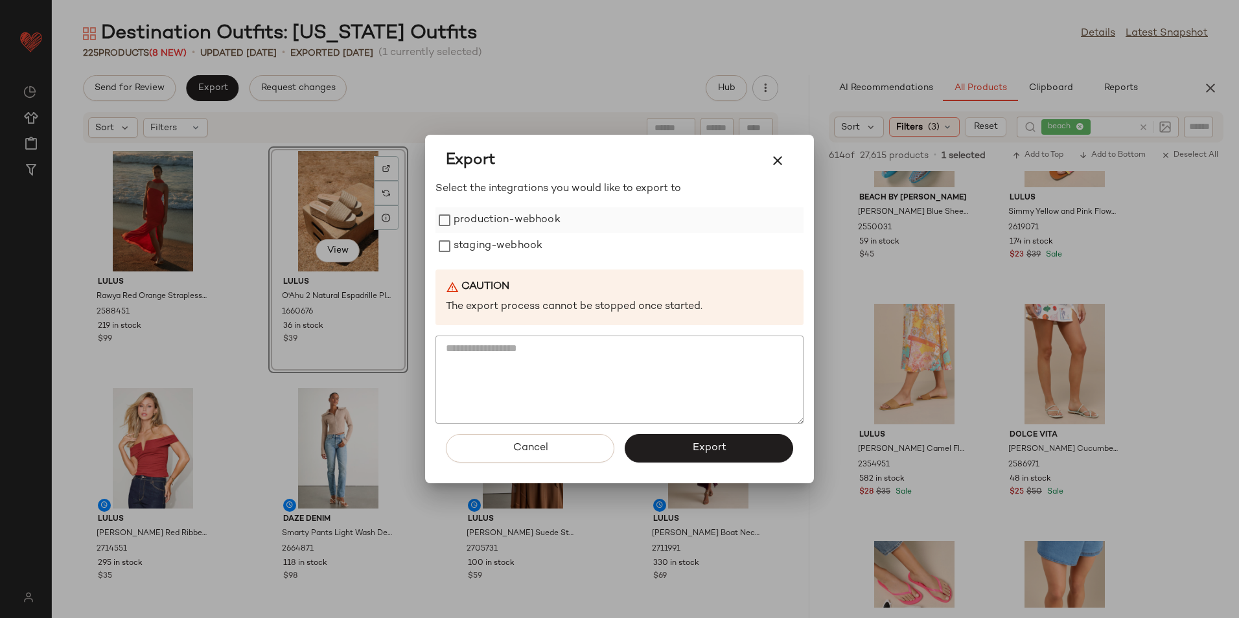
click at [477, 223] on label "production-webhook" at bounding box center [506, 220] width 107 height 26
click at [479, 240] on label "staging-webhook" at bounding box center [497, 246] width 89 height 26
click at [649, 452] on button "Export" at bounding box center [708, 448] width 168 height 29
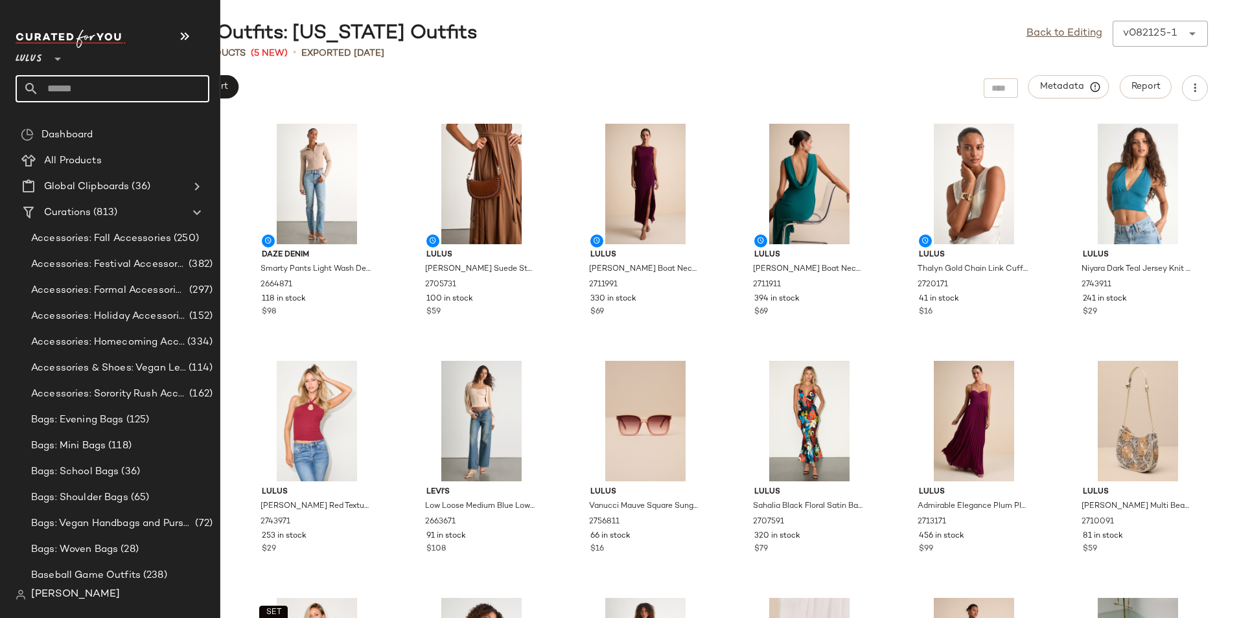
click at [78, 89] on input "text" at bounding box center [124, 88] width 170 height 27
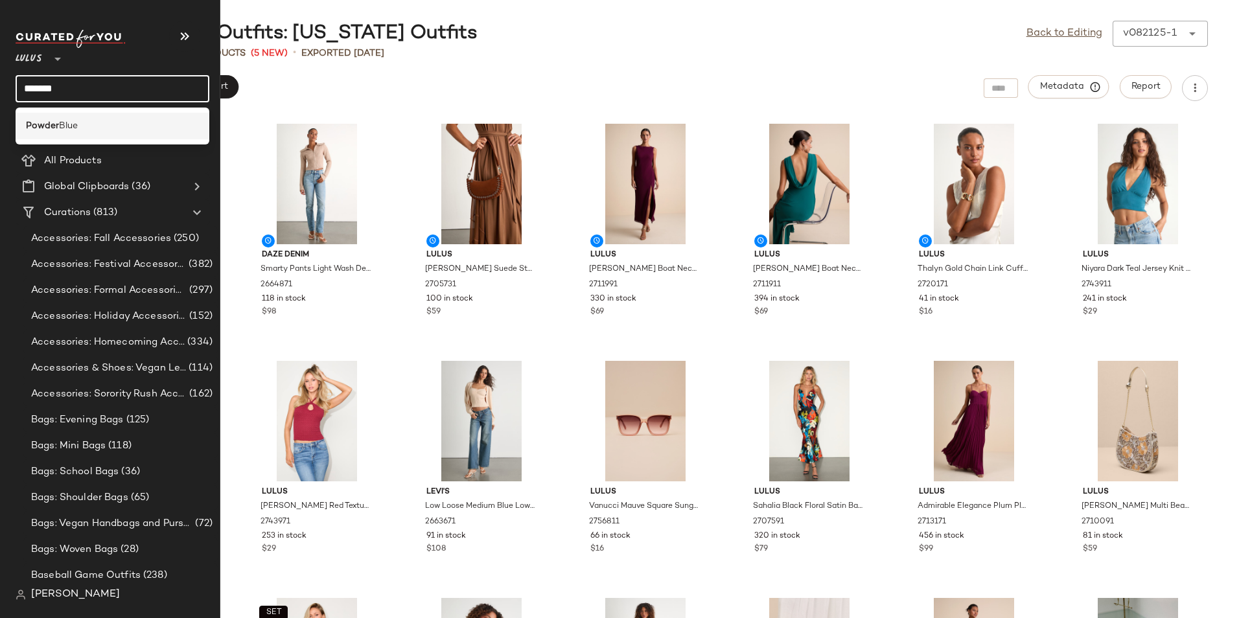
type input "******"
click at [61, 126] on span "Blue" at bounding box center [68, 126] width 19 height 14
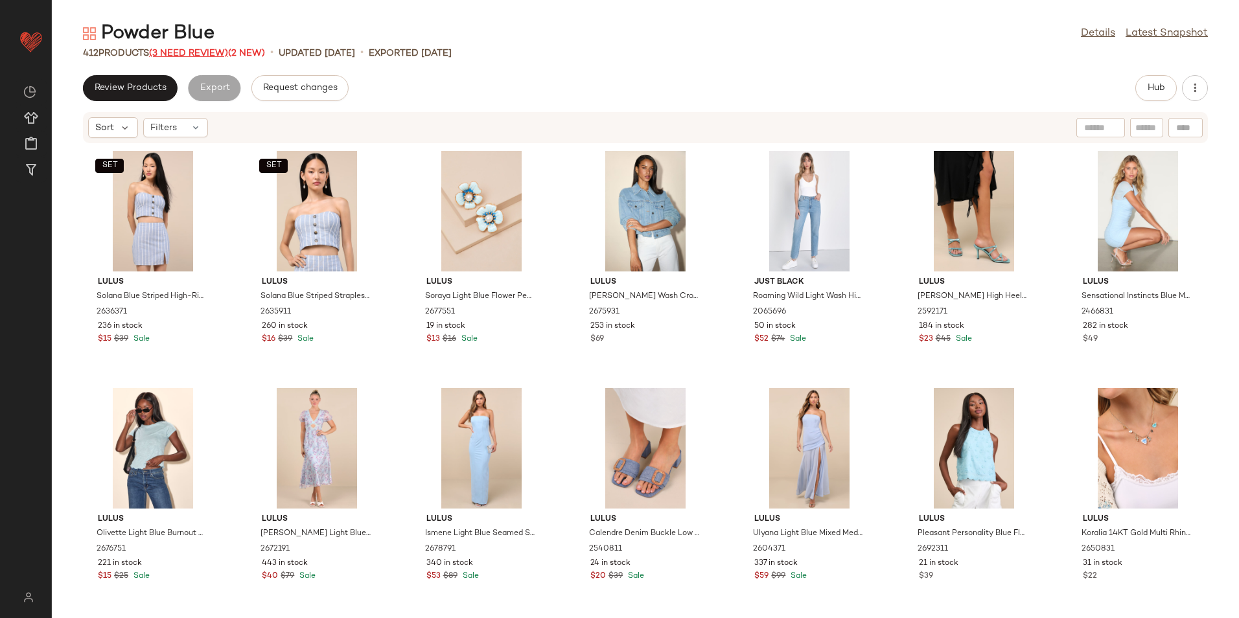
click at [200, 54] on span "(3 Need Review)" at bounding box center [188, 54] width 79 height 10
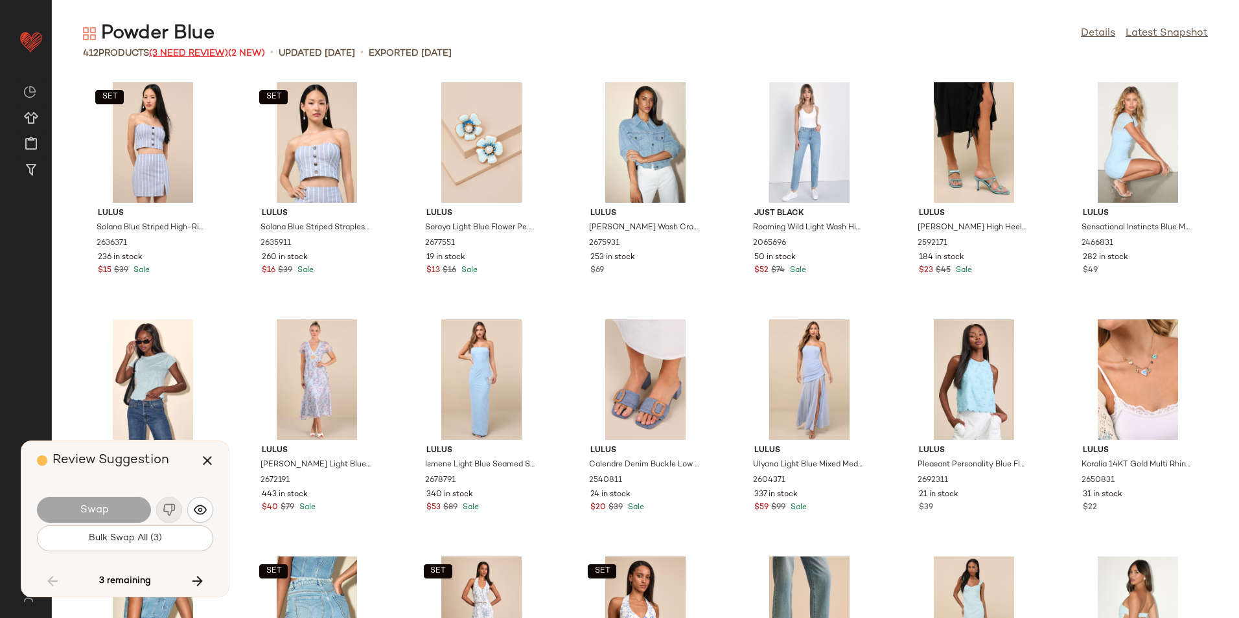
scroll to position [9484, 0]
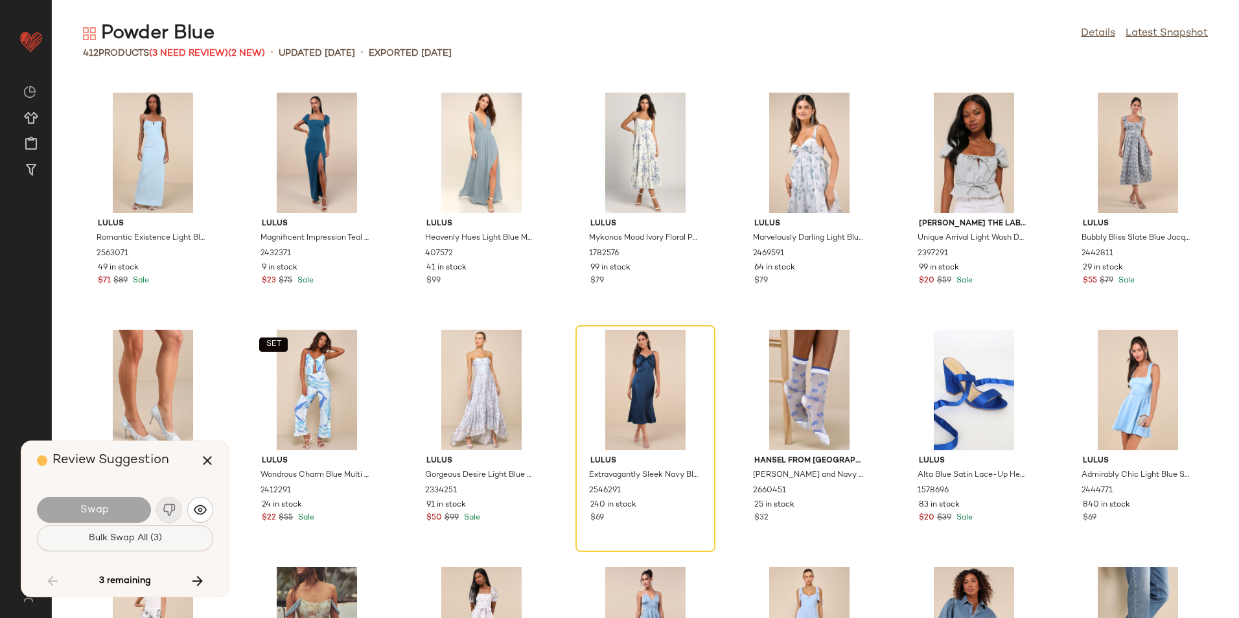
click at [161, 531] on button "Bulk Swap All (3)" at bounding box center [125, 538] width 176 height 26
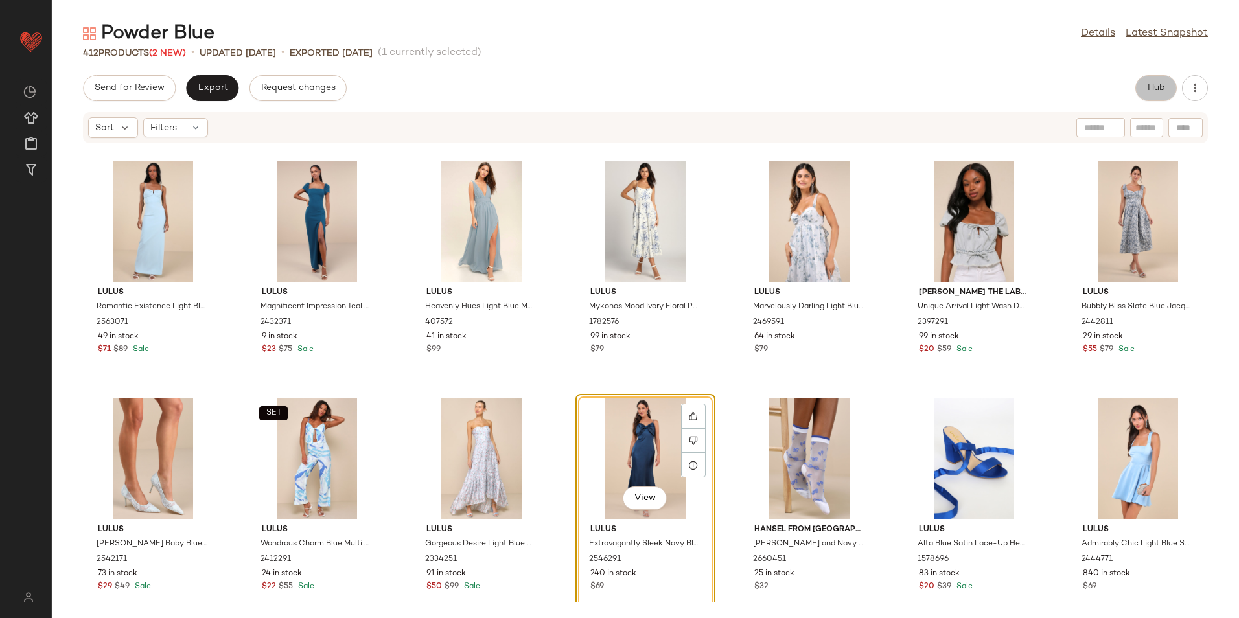
click at [1161, 87] on span "Hub" at bounding box center [1156, 88] width 18 height 10
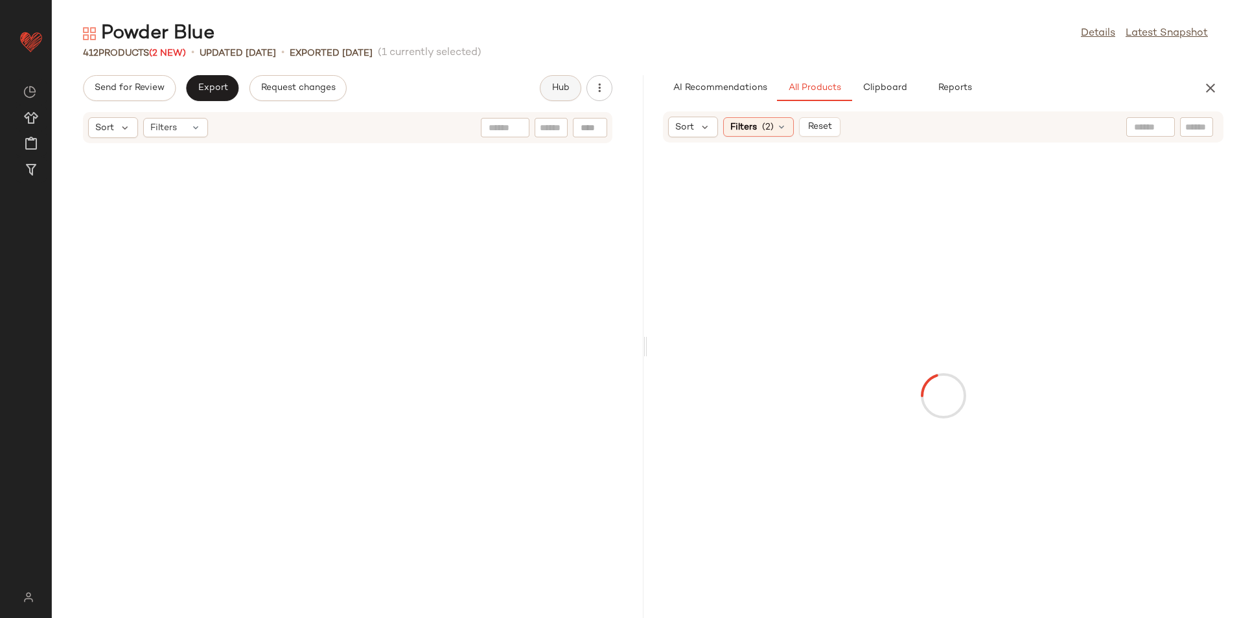
scroll to position [22049, 0]
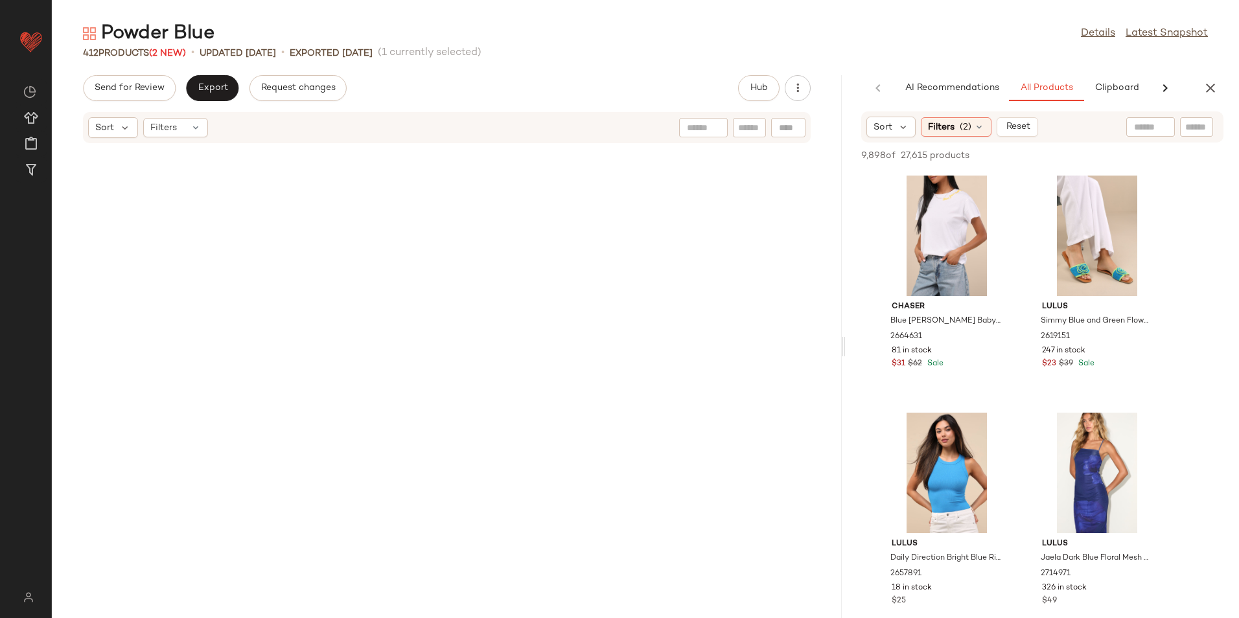
drag, startPoint x: 645, startPoint y: 349, endPoint x: 955, endPoint y: 392, distance: 313.9
click at [955, 392] on div "Powder Blue Details Latest Snapshot 412 Products (2 New) • updated [DATE] • Exp…" at bounding box center [645, 319] width 1187 height 597
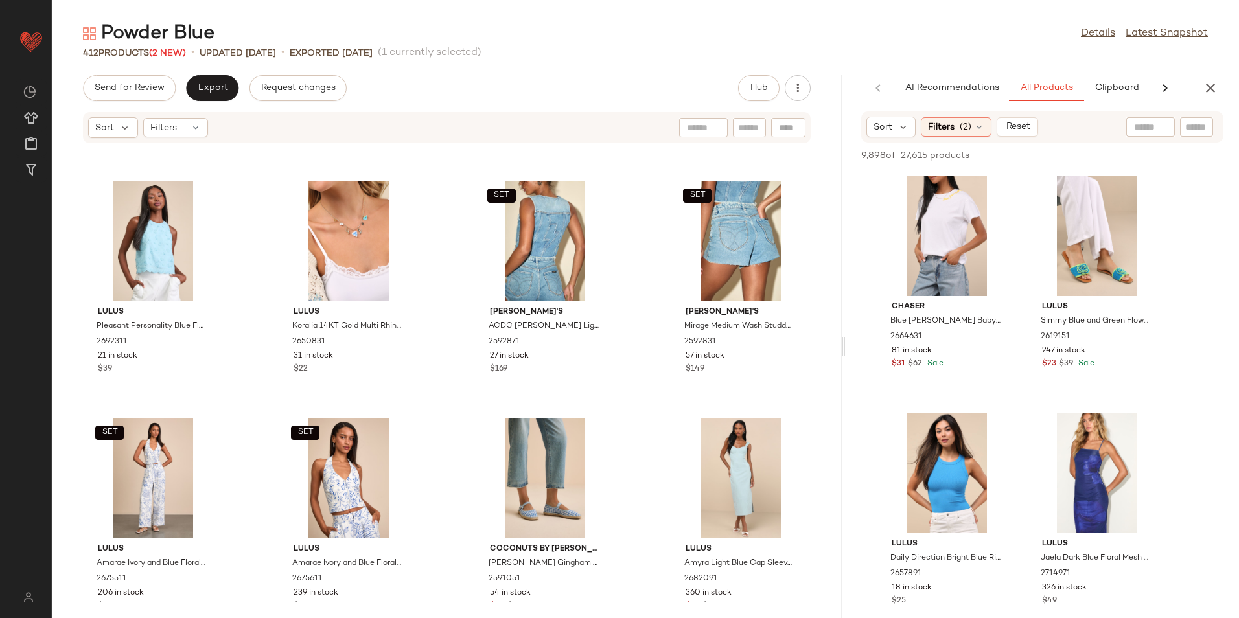
scroll to position [0, 0]
